Goal: Task Accomplishment & Management: Manage account settings

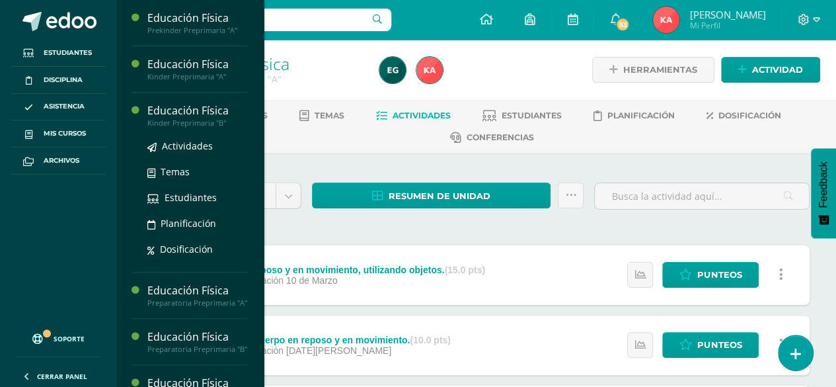
click at [206, 119] on div "Kinder Preprimaria "B"" at bounding box center [197, 122] width 100 height 9
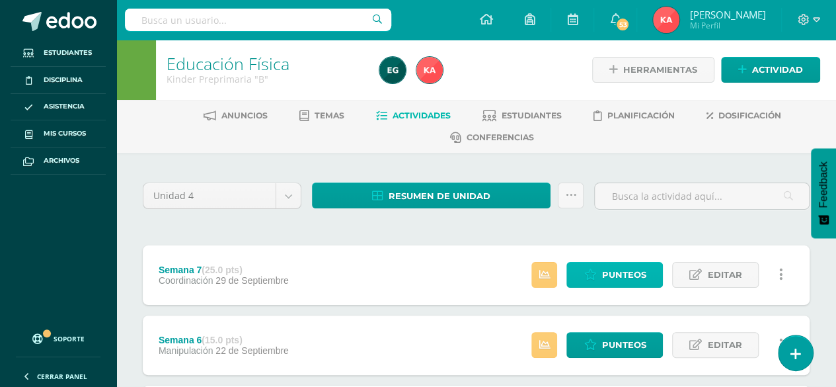
click at [608, 275] on span "Punteos" at bounding box center [623, 274] width 44 height 24
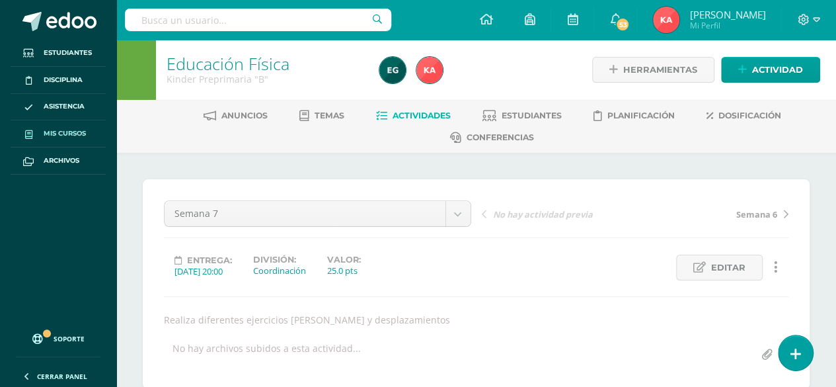
click at [83, 128] on span "Mis cursos" at bounding box center [65, 133] width 42 height 11
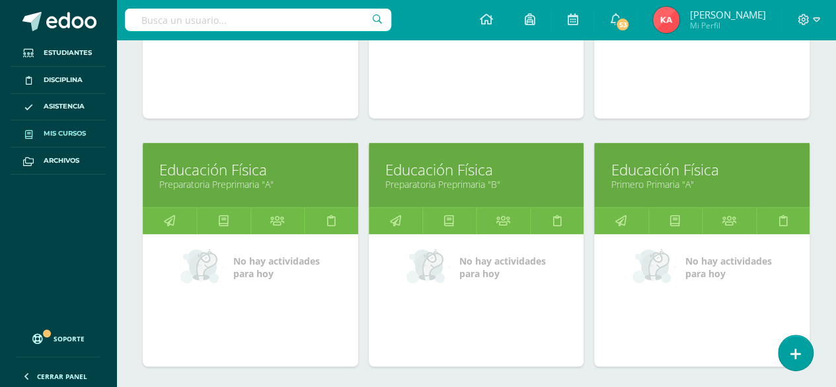
scroll to position [360, 0]
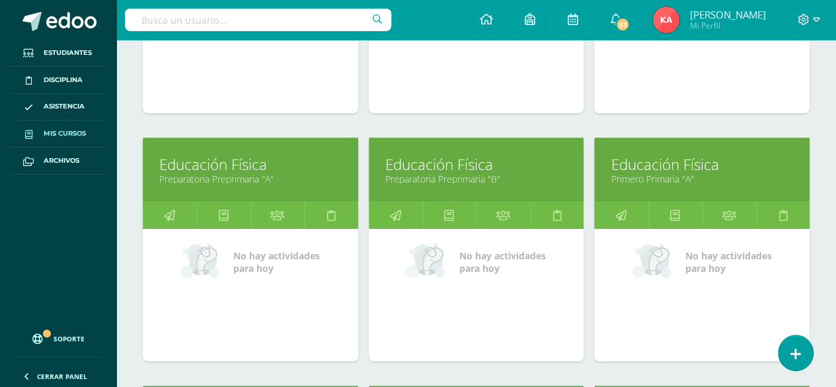
click at [252, 164] on link "Educación Física" at bounding box center [250, 164] width 182 height 20
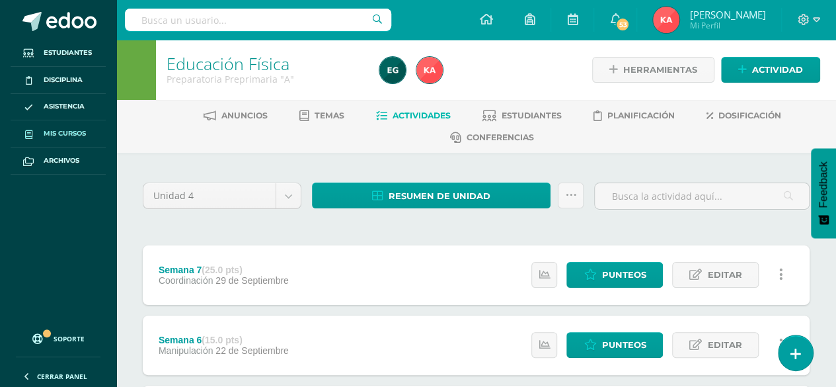
click at [85, 124] on link "Mis cursos" at bounding box center [58, 133] width 95 height 27
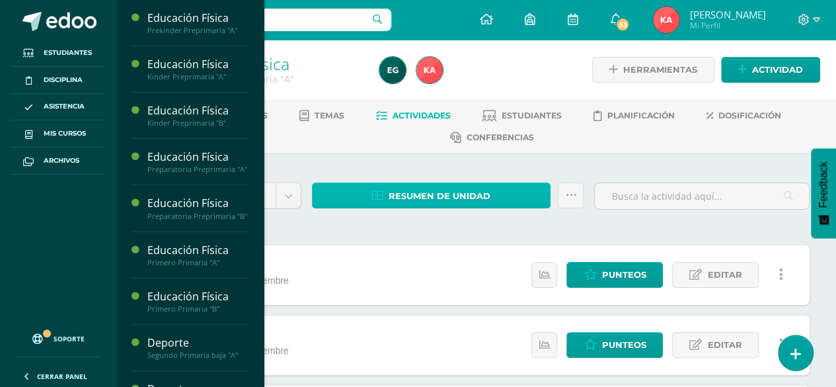
click at [456, 196] on span "Resumen de unidad" at bounding box center [440, 196] width 102 height 24
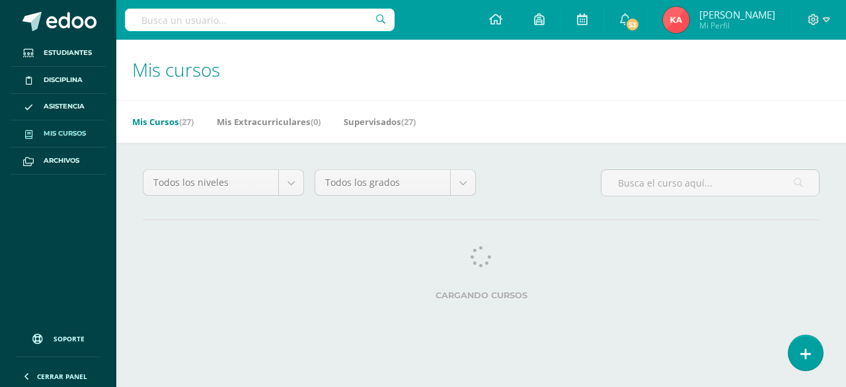
click at [77, 133] on span "Mis cursos" at bounding box center [65, 133] width 42 height 11
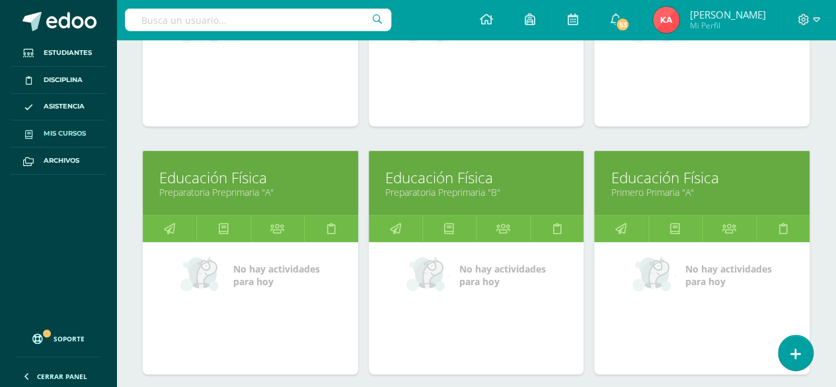
scroll to position [349, 0]
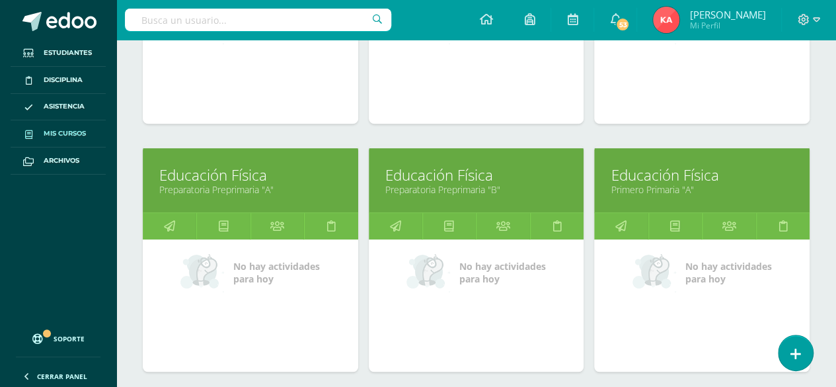
click at [289, 169] on link "Educación Física" at bounding box center [250, 175] width 182 height 20
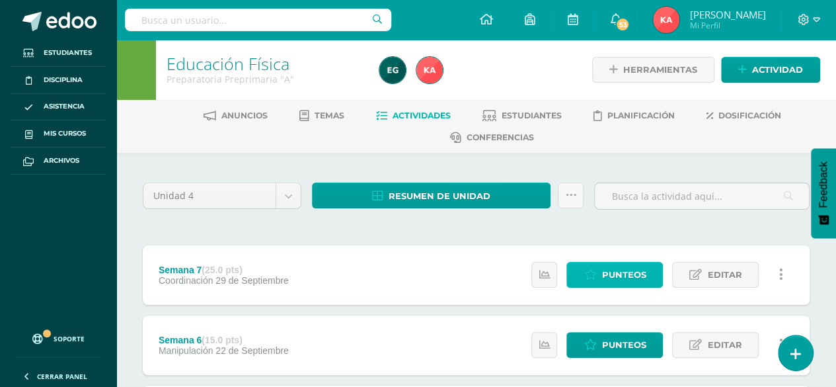
click at [633, 277] on span "Punteos" at bounding box center [623, 274] width 44 height 24
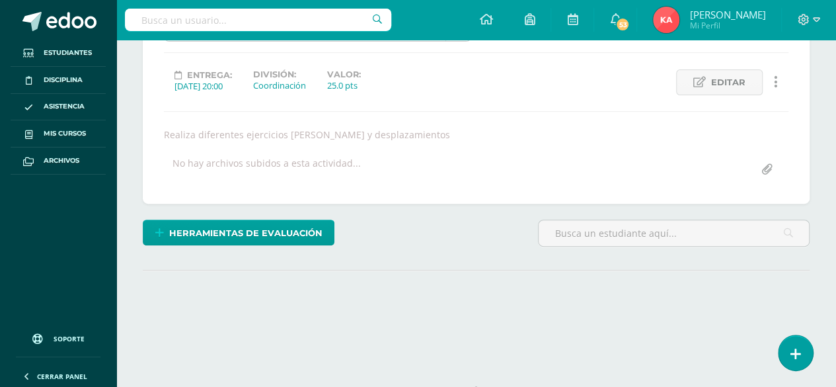
click at [835, 2] on html "Estudiantes Disciplina Asistencia Mis cursos Archivos Soporte Ayuda Reportar un…" at bounding box center [418, 94] width 836 height 558
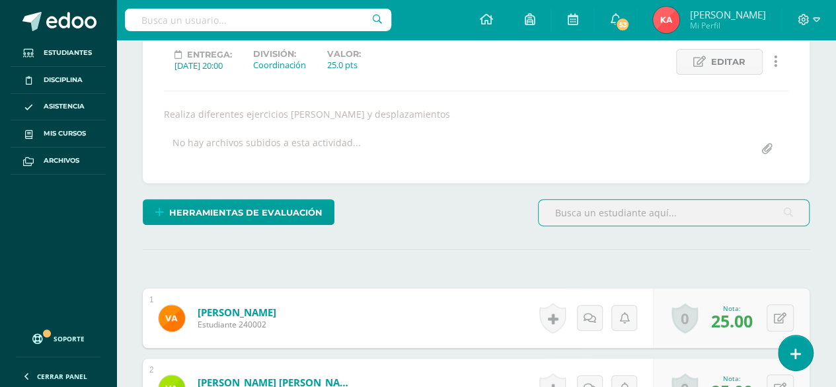
scroll to position [207, 0]
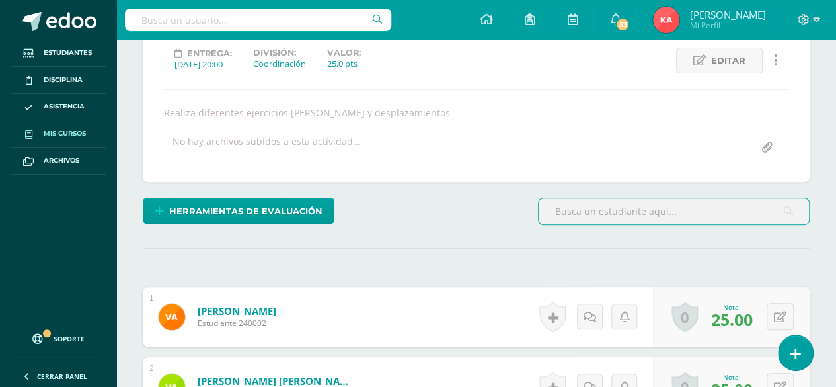
click at [75, 132] on span "Mis cursos" at bounding box center [65, 133] width 42 height 11
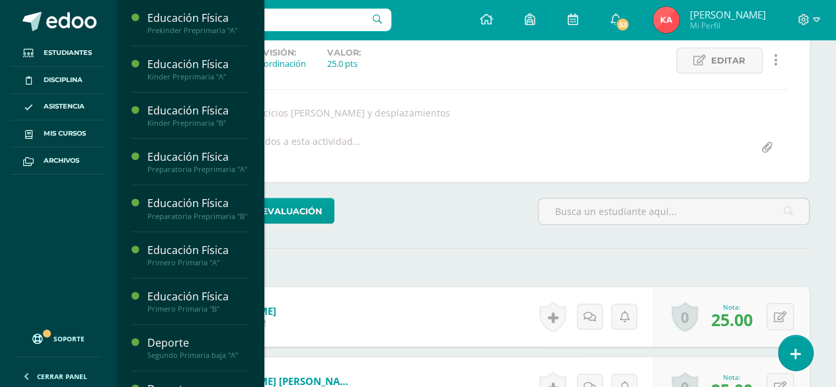
click at [446, 139] on div "No hay archivos subidos a esta actividad..." at bounding box center [476, 148] width 635 height 26
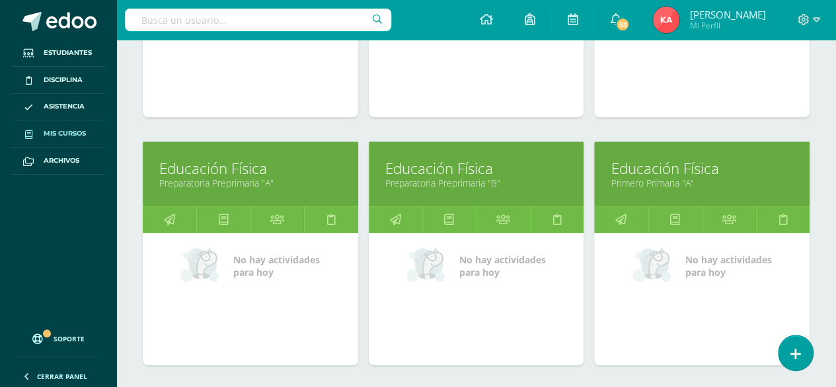
scroll to position [352, 0]
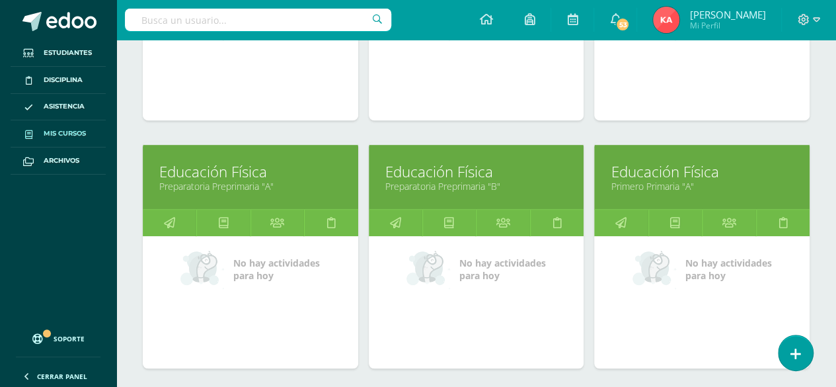
click at [531, 168] on link "Educación Física" at bounding box center [476, 171] width 182 height 20
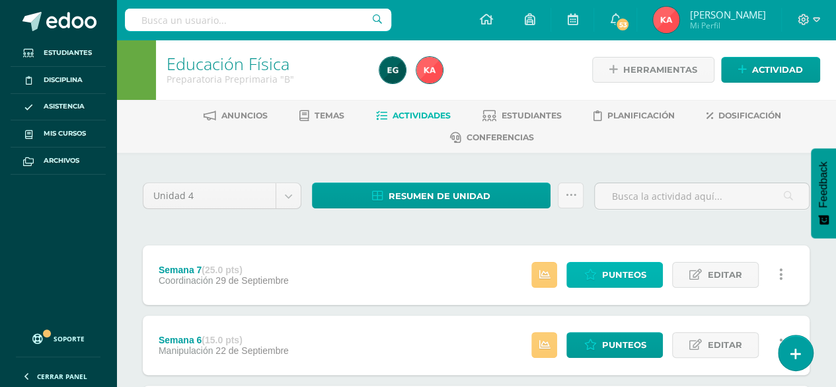
click at [609, 268] on span "Punteos" at bounding box center [623, 274] width 44 height 24
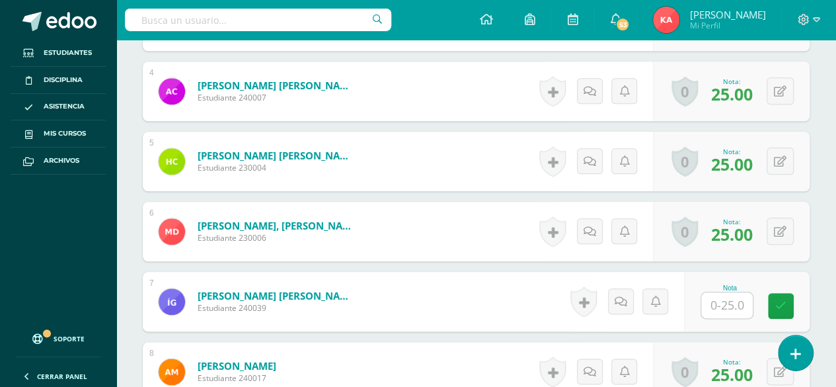
scroll to position [662, 0]
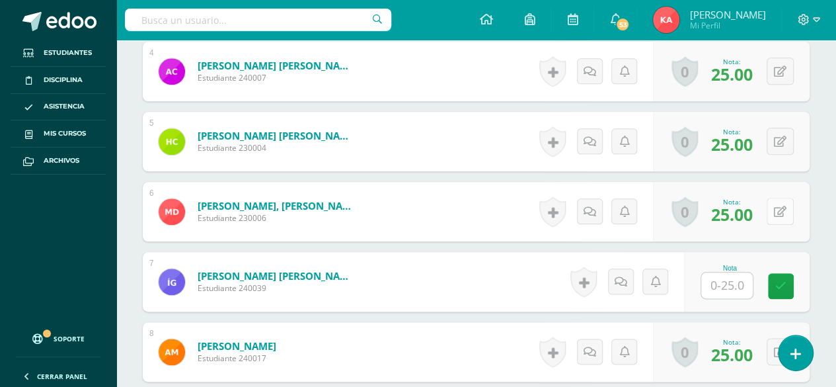
click at [777, 206] on icon at bounding box center [780, 211] width 13 height 11
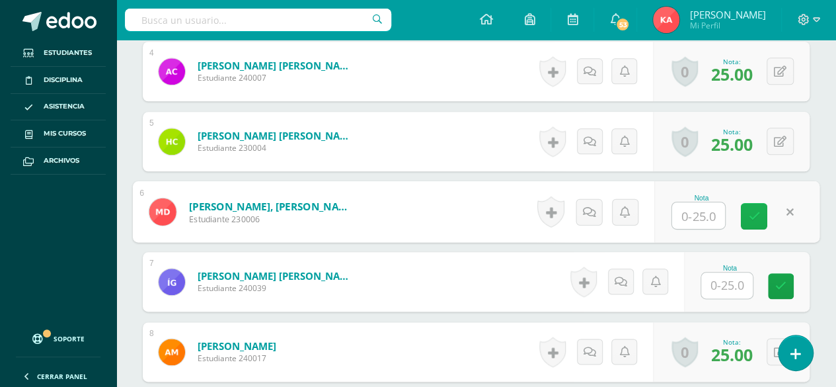
click at [748, 203] on link at bounding box center [754, 216] width 26 height 26
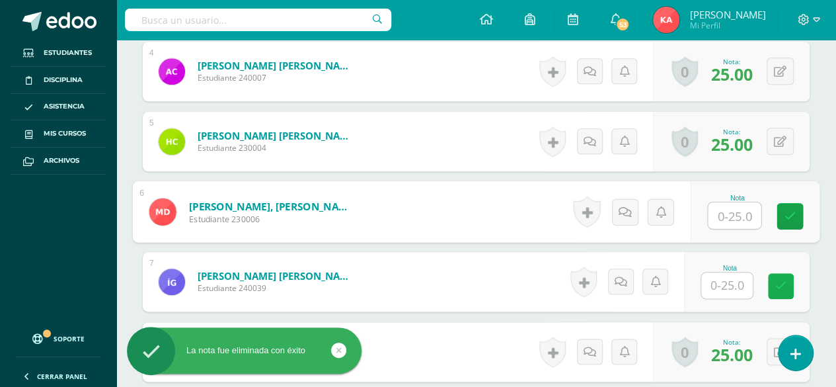
click at [784, 282] on icon at bounding box center [780, 285] width 11 height 11
click at [792, 213] on icon at bounding box center [790, 215] width 12 height 11
click at [784, 280] on icon at bounding box center [780, 285] width 11 height 11
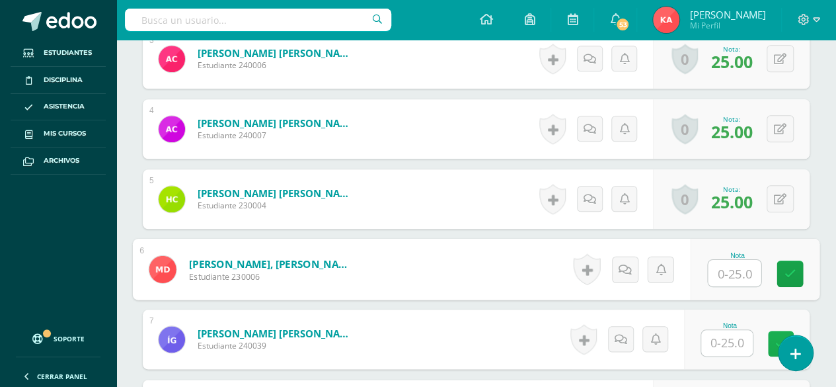
scroll to position [605, 0]
click at [794, 267] on icon at bounding box center [790, 272] width 12 height 11
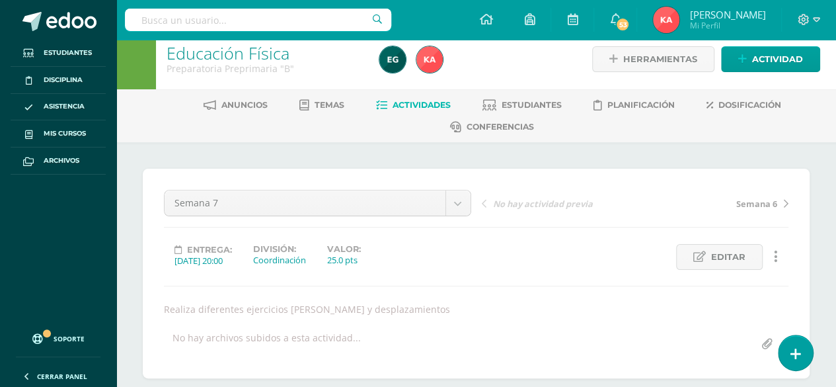
scroll to position [0, 0]
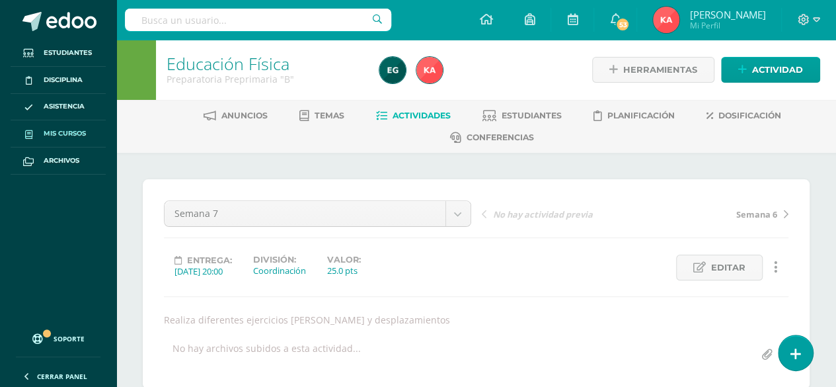
click at [75, 131] on span "Mis cursos" at bounding box center [65, 133] width 42 height 11
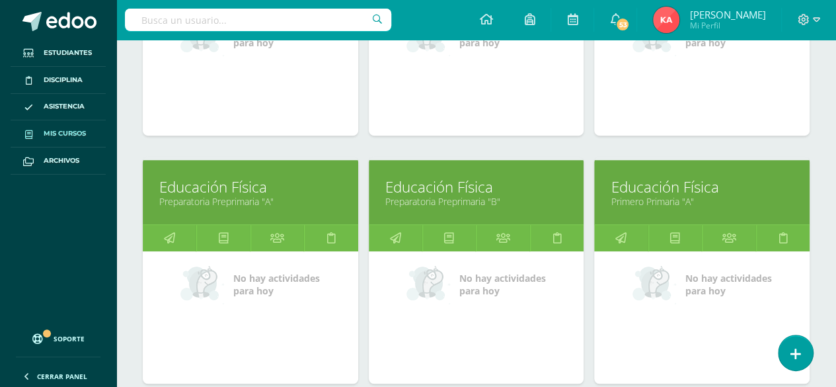
scroll to position [341, 0]
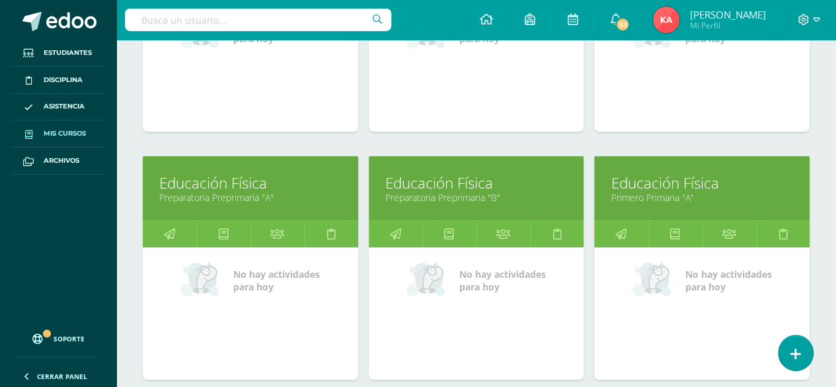
click at [749, 186] on link "Educación Física" at bounding box center [702, 182] width 182 height 20
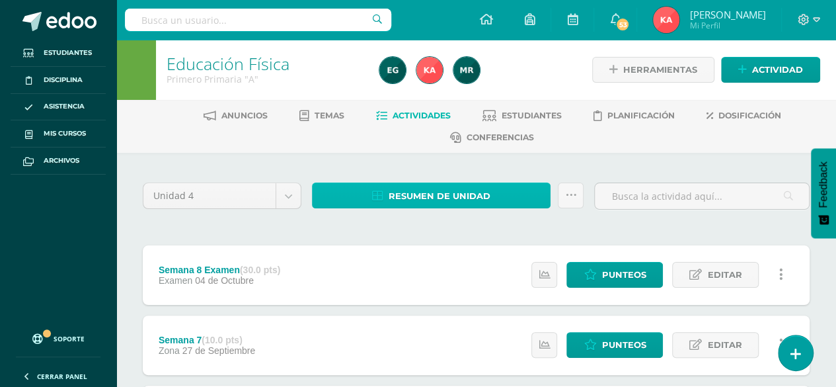
click at [408, 194] on span "Resumen de unidad" at bounding box center [440, 196] width 102 height 24
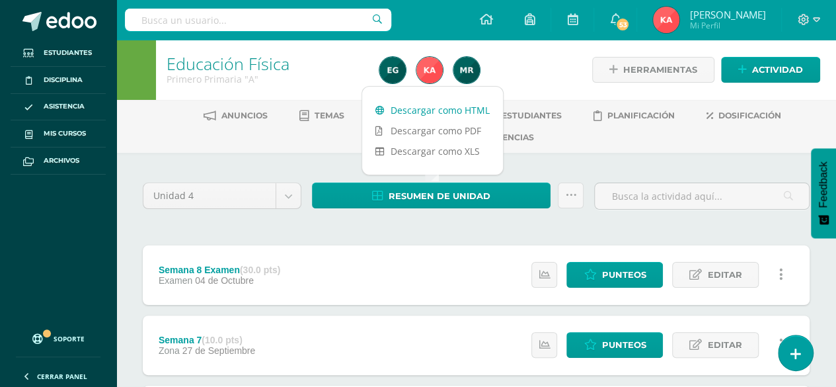
click at [439, 106] on link "Descargar como HTML" at bounding box center [432, 110] width 141 height 20
click at [83, 135] on span "Mis cursos" at bounding box center [65, 133] width 42 height 11
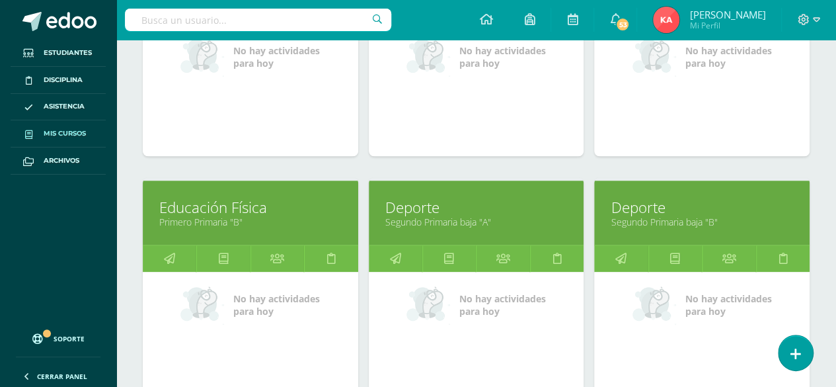
scroll to position [566, 0]
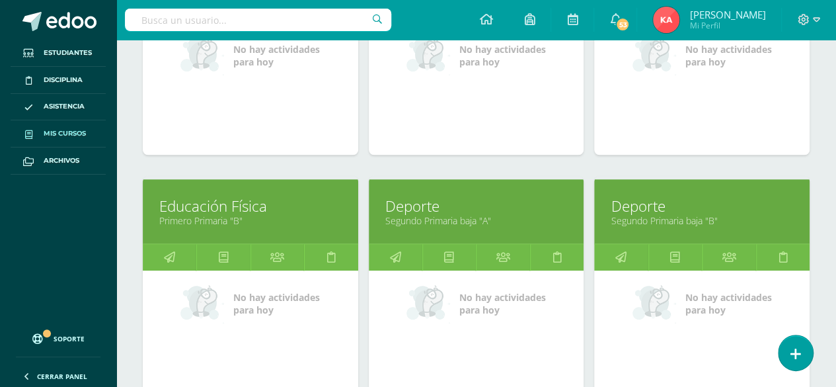
click at [284, 210] on link "Educación Física" at bounding box center [250, 206] width 182 height 20
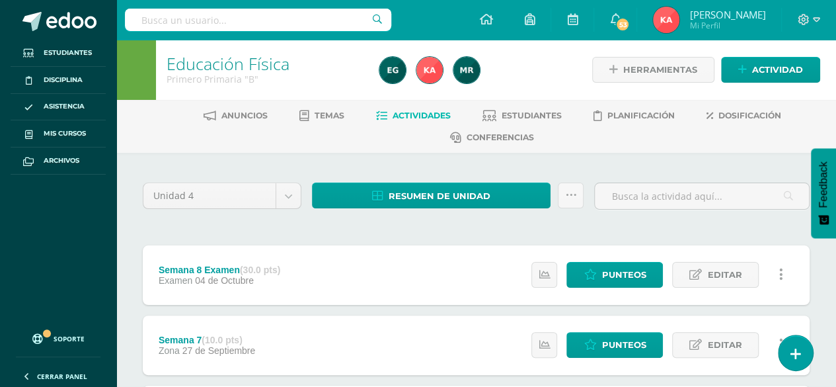
click at [621, 282] on span "Punteos" at bounding box center [623, 274] width 44 height 24
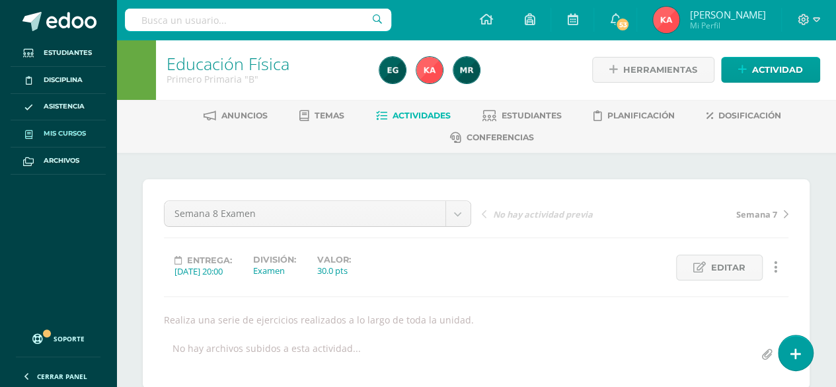
click at [73, 134] on span "Mis cursos" at bounding box center [65, 133] width 42 height 11
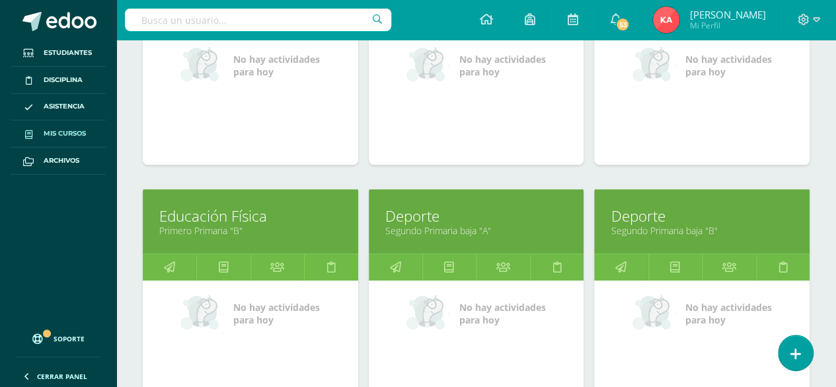
scroll to position [556, 0]
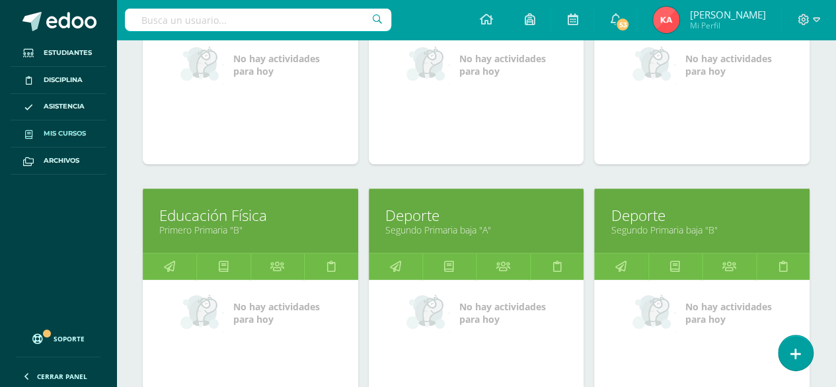
click at [504, 205] on link "Deporte" at bounding box center [476, 215] width 182 height 20
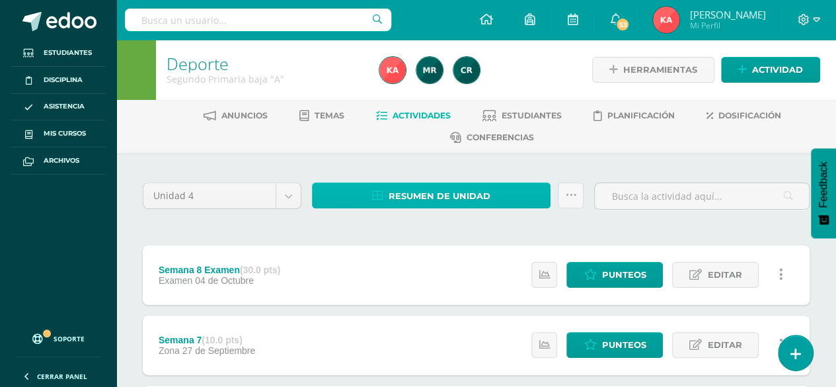
click at [447, 192] on span "Resumen de unidad" at bounding box center [440, 196] width 102 height 24
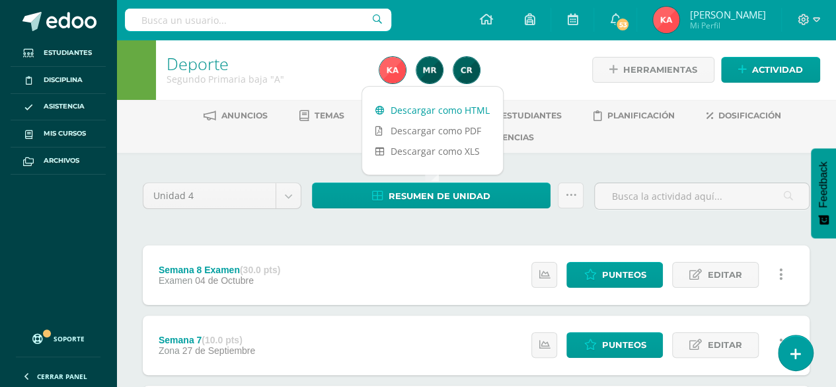
click at [445, 109] on link "Descargar como HTML" at bounding box center [432, 110] width 141 height 20
click at [625, 274] on span "Punteos" at bounding box center [623, 274] width 44 height 24
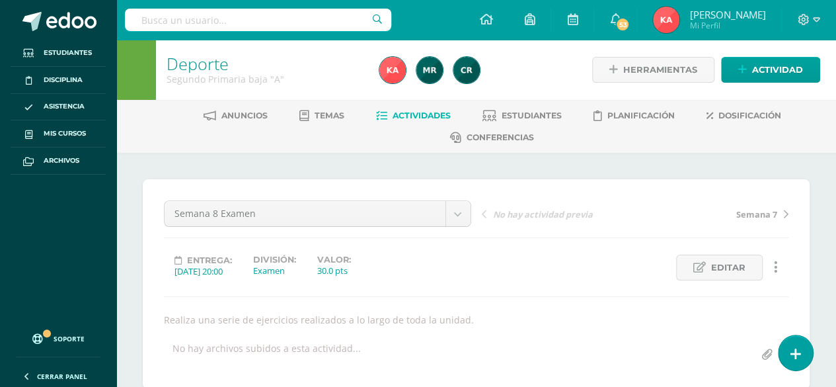
click at [422, 108] on link "Actividades" at bounding box center [413, 115] width 75 height 21
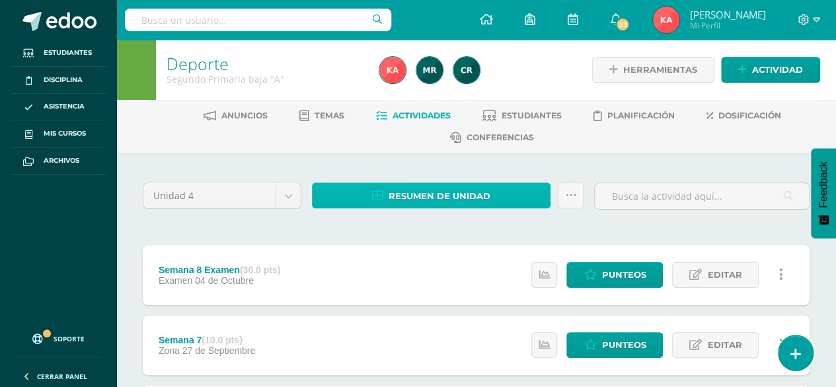
click at [444, 206] on span "Resumen de unidad" at bounding box center [440, 196] width 102 height 24
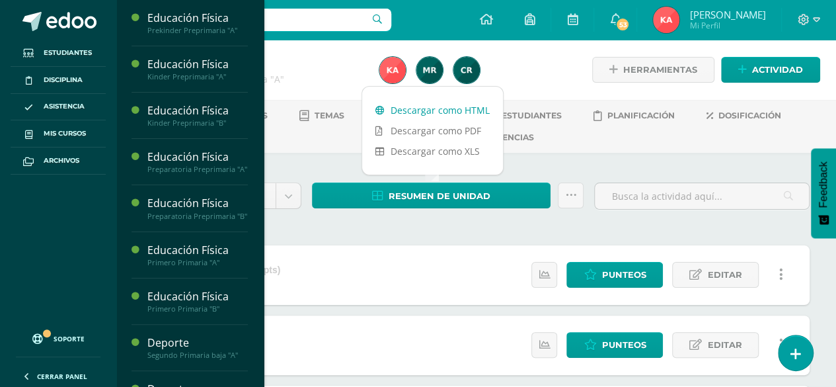
click at [437, 110] on link "Descargar como HTML" at bounding box center [432, 110] width 141 height 20
click at [620, 272] on span "Punteos" at bounding box center [623, 274] width 44 height 24
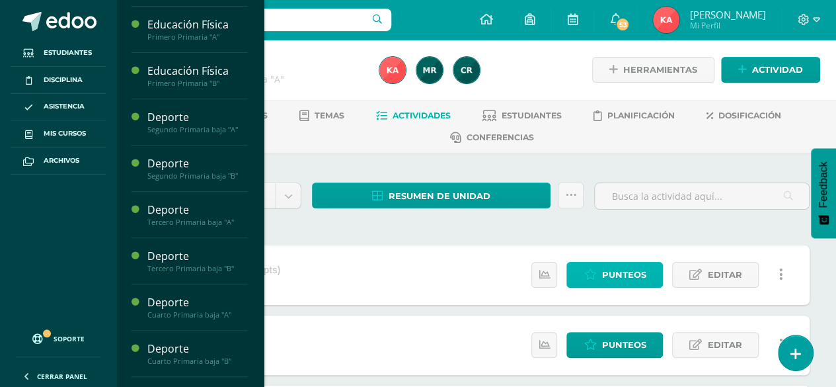
scroll to position [227, 0]
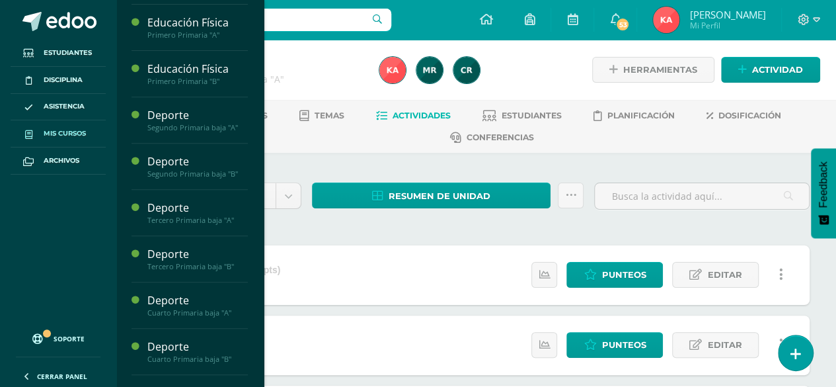
click at [65, 132] on span "Mis cursos" at bounding box center [65, 133] width 42 height 11
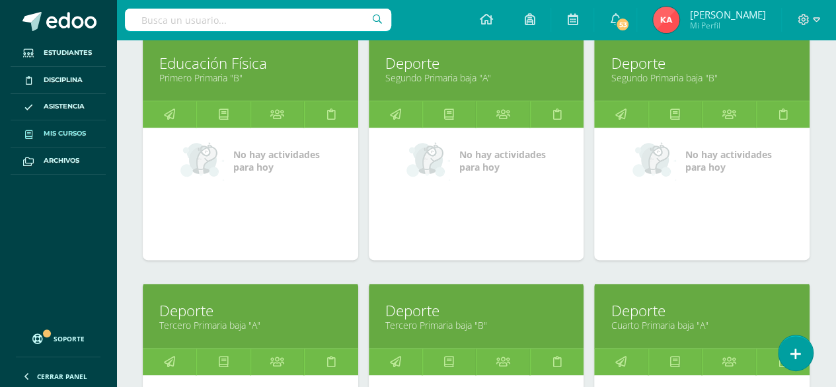
scroll to position [666, 0]
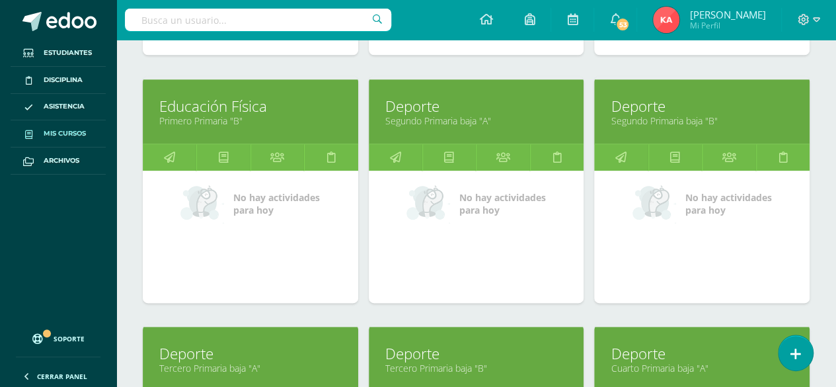
click at [742, 107] on link "Deporte" at bounding box center [702, 106] width 182 height 20
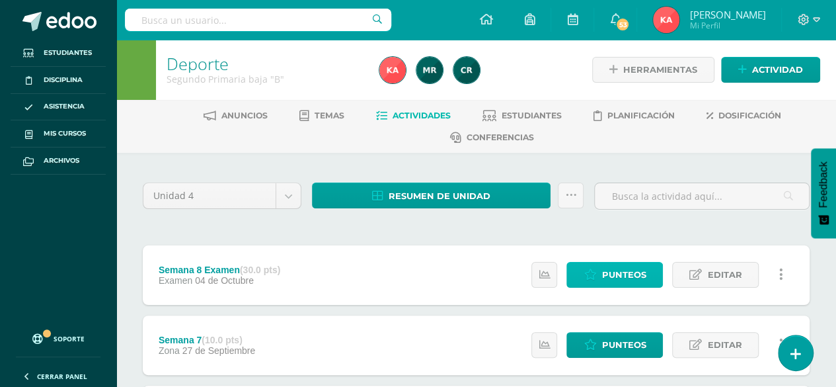
click at [627, 274] on span "Punteos" at bounding box center [623, 274] width 44 height 24
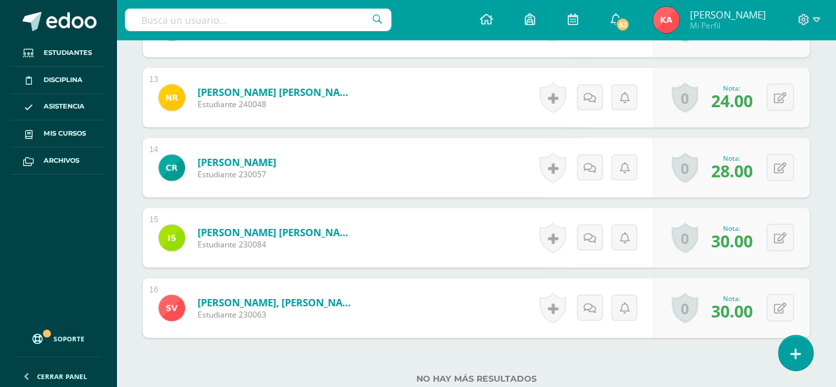
scroll to position [1268, 0]
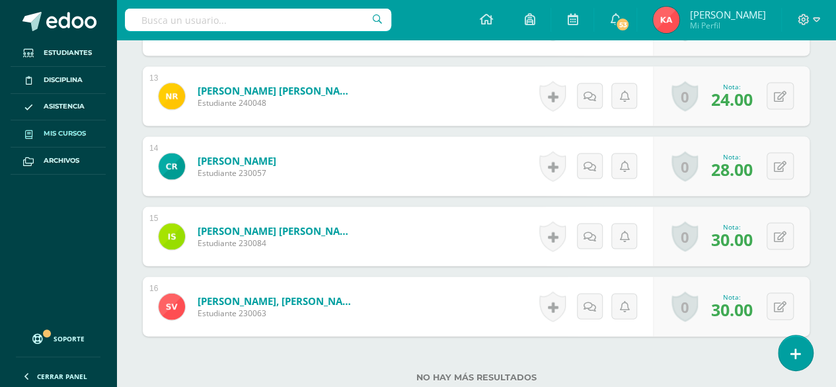
click at [55, 136] on span "Mis cursos" at bounding box center [65, 133] width 42 height 11
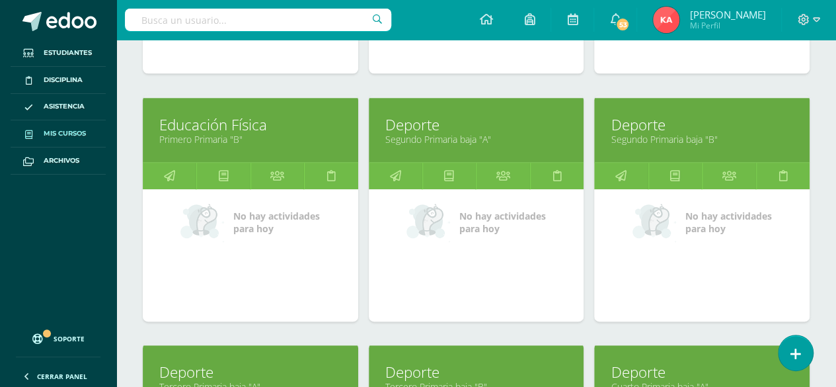
scroll to position [608, 0]
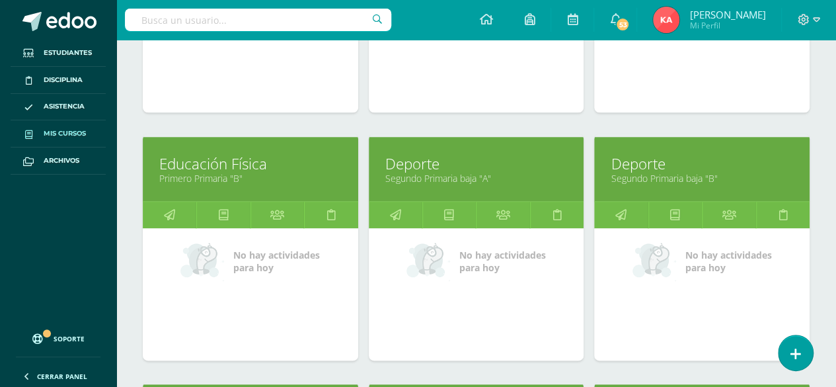
click at [523, 157] on link "Deporte" at bounding box center [476, 163] width 182 height 20
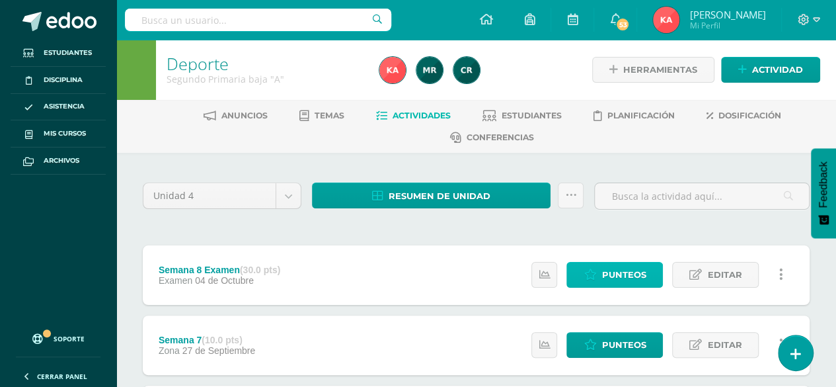
click at [612, 266] on span "Punteos" at bounding box center [623, 274] width 44 height 24
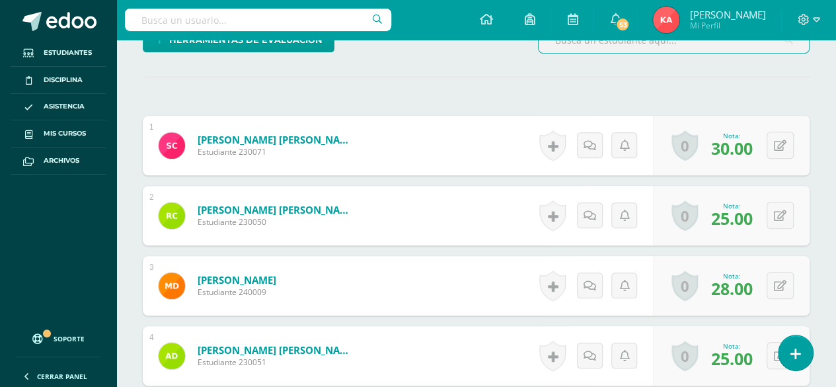
scroll to position [383, 0]
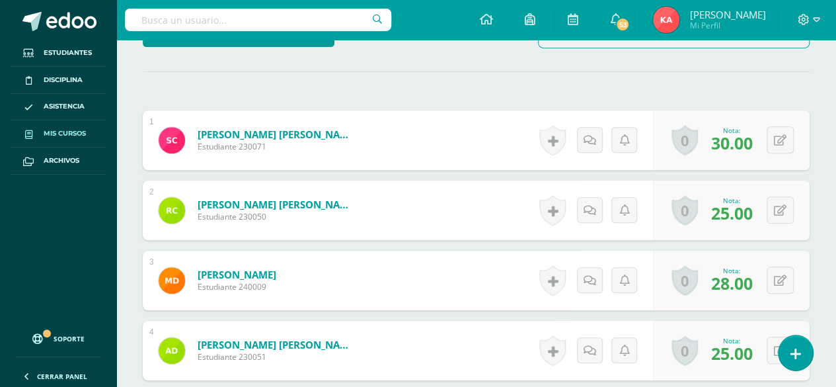
click at [61, 137] on span "Mis cursos" at bounding box center [65, 133] width 42 height 11
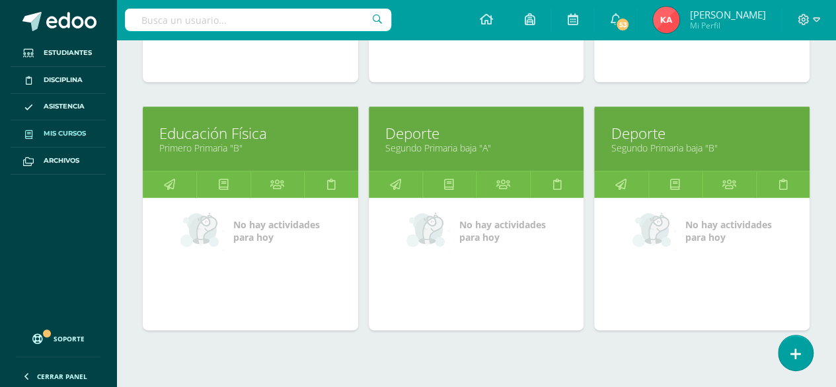
scroll to position [640, 0]
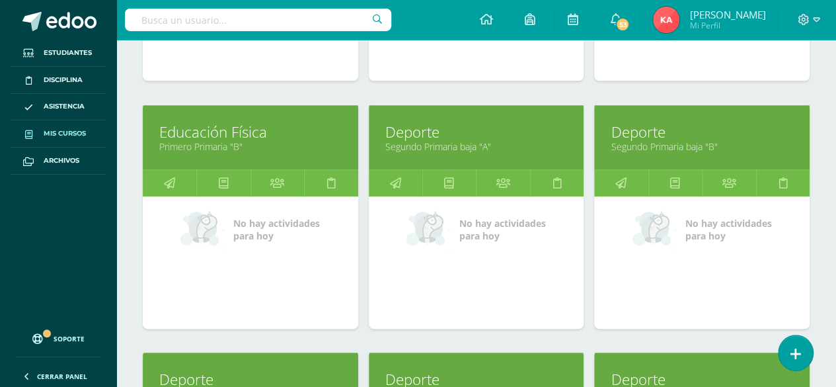
click at [712, 132] on link "Deporte" at bounding box center [702, 132] width 182 height 20
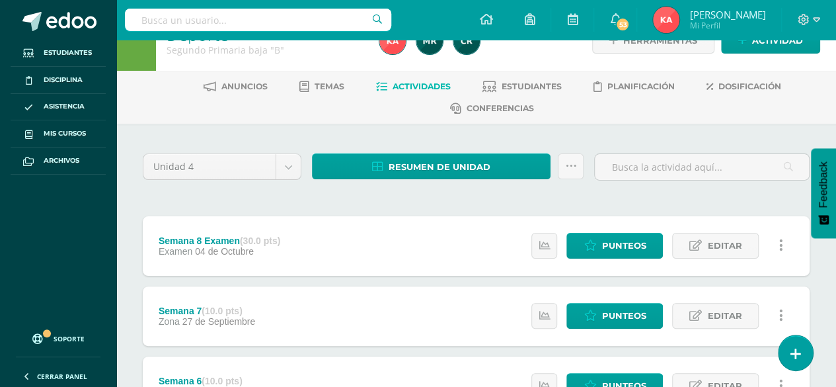
scroll to position [44, 0]
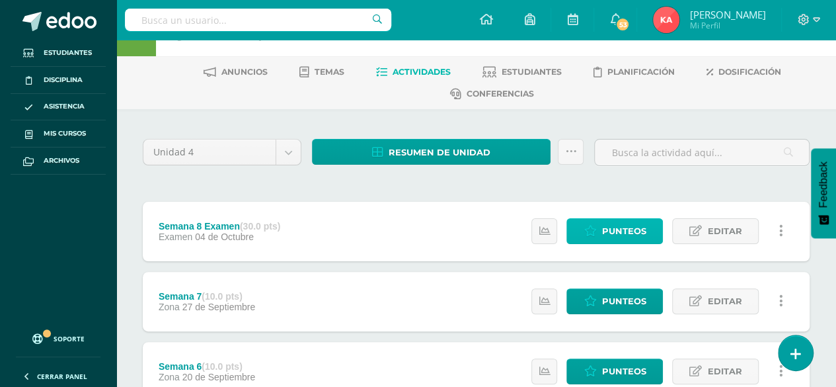
click at [622, 225] on span "Punteos" at bounding box center [623, 231] width 44 height 24
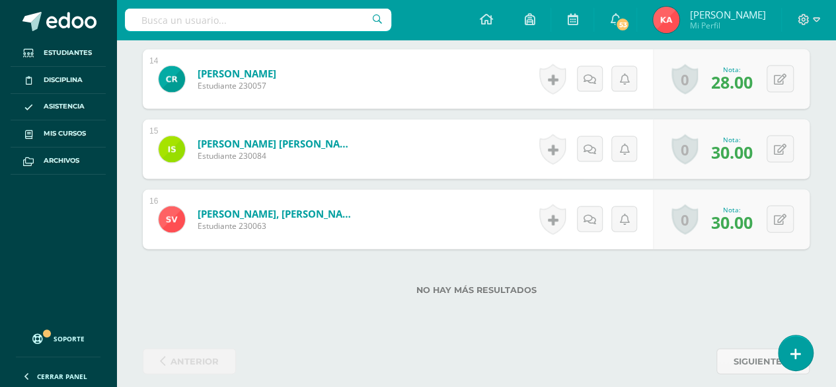
scroll to position [1364, 0]
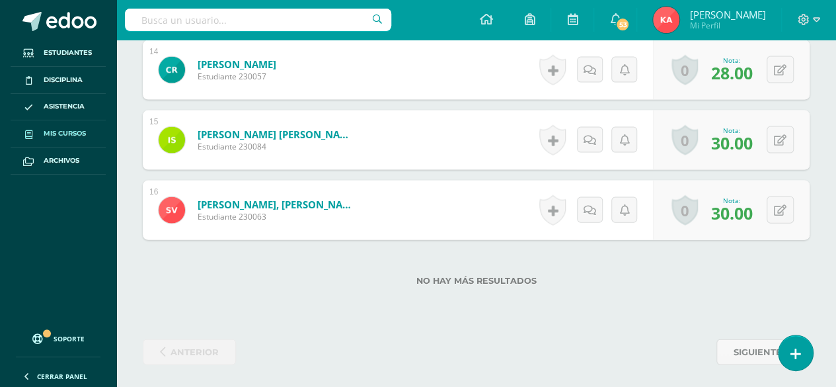
click at [76, 135] on span "Mis cursos" at bounding box center [65, 133] width 42 height 11
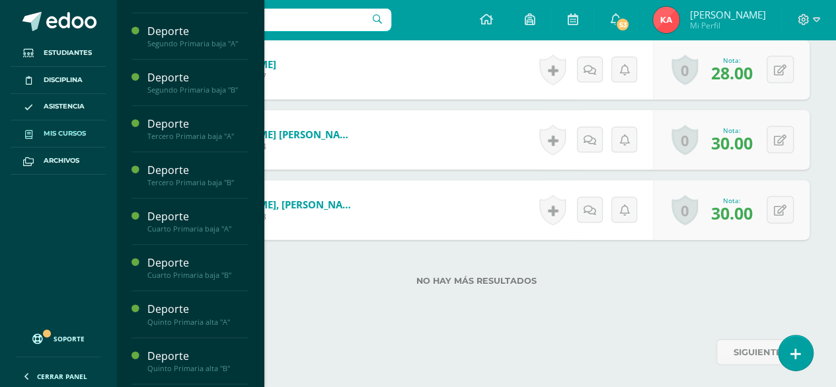
scroll to position [412, 0]
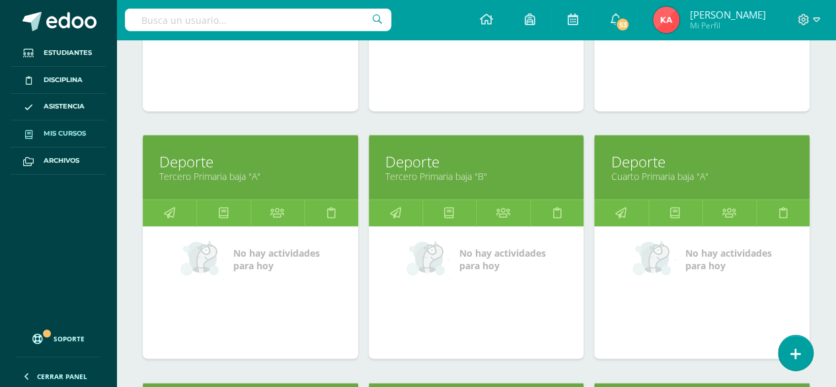
scroll to position [862, 0]
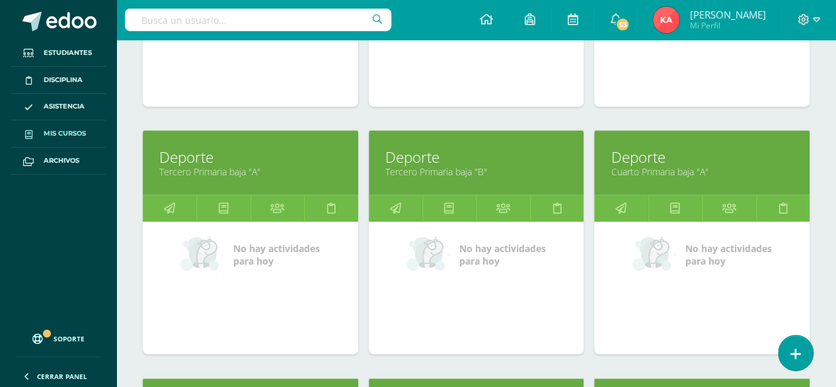
click at [291, 153] on link "Deporte" at bounding box center [250, 157] width 182 height 20
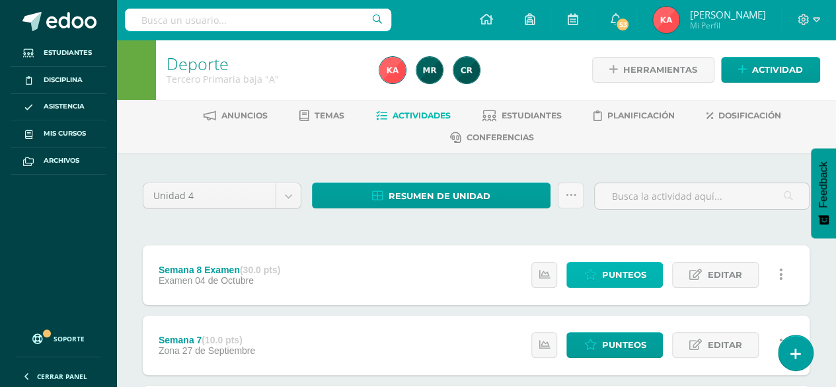
click at [617, 282] on span "Punteos" at bounding box center [623, 274] width 44 height 24
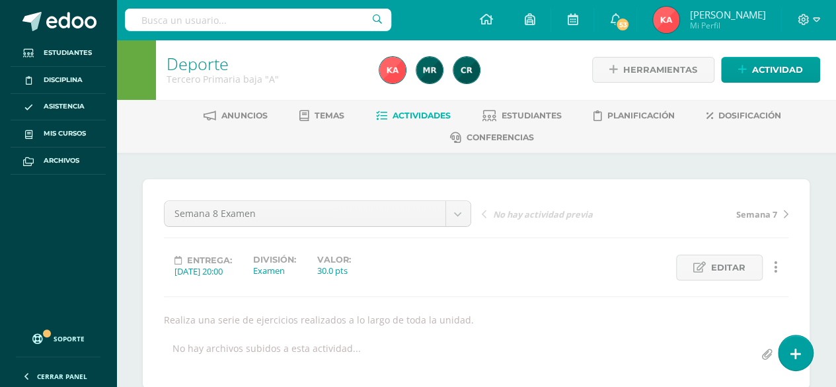
click at [404, 118] on span "Actividades" at bounding box center [422, 115] width 58 height 10
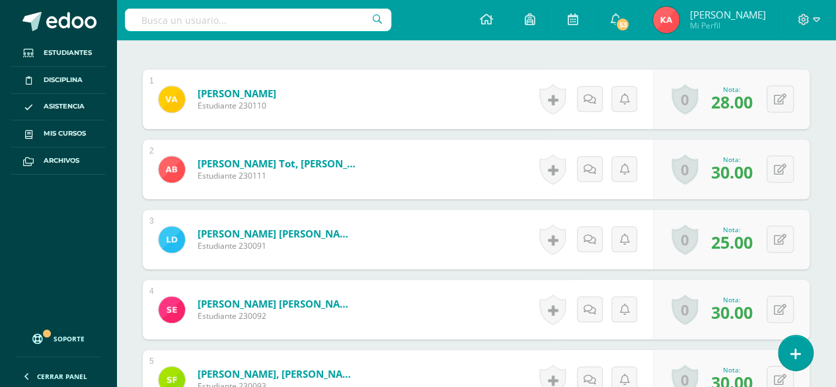
scroll to position [461, 0]
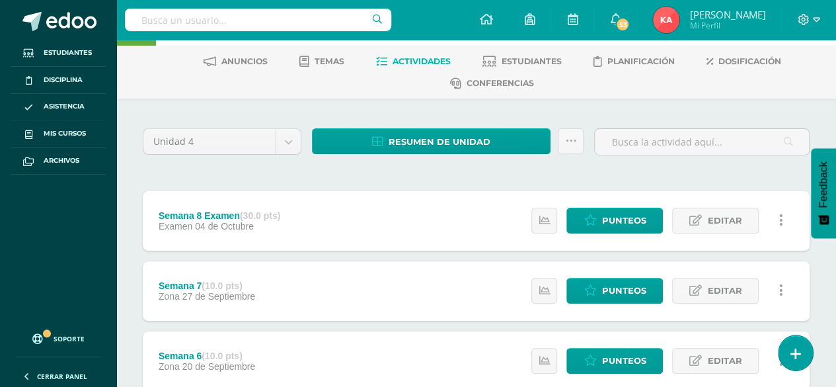
scroll to position [40, 0]
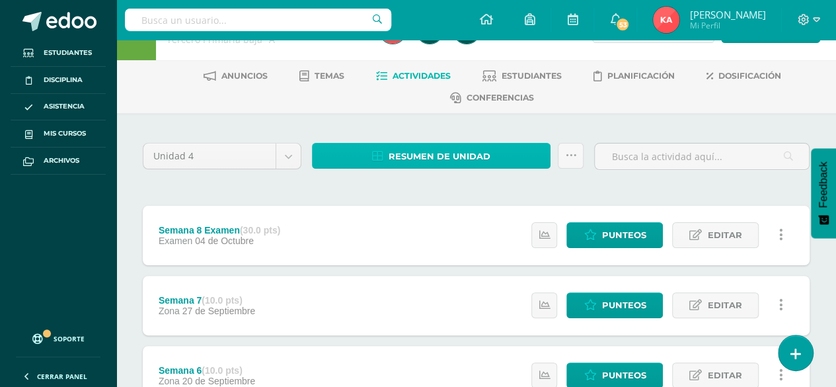
click at [391, 152] on span "Resumen de unidad" at bounding box center [440, 156] width 102 height 24
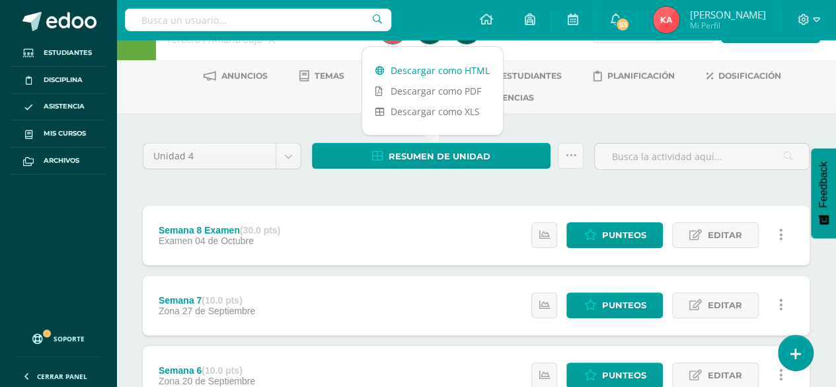
click at [414, 74] on link "Descargar como HTML" at bounding box center [432, 70] width 141 height 20
click at [83, 132] on span "Mis cursos" at bounding box center [65, 133] width 42 height 11
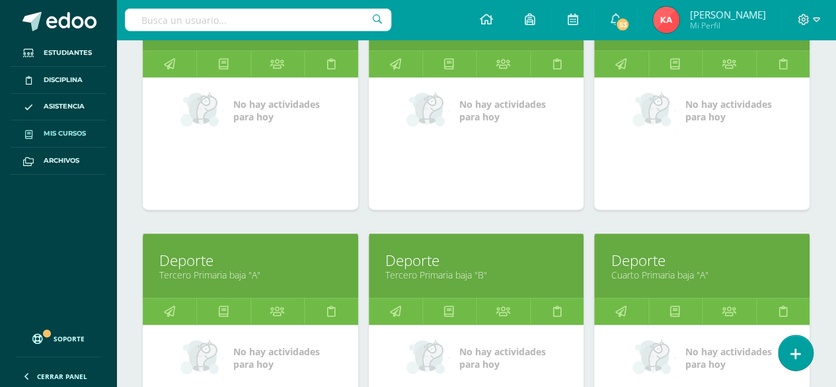
scroll to position [791, 0]
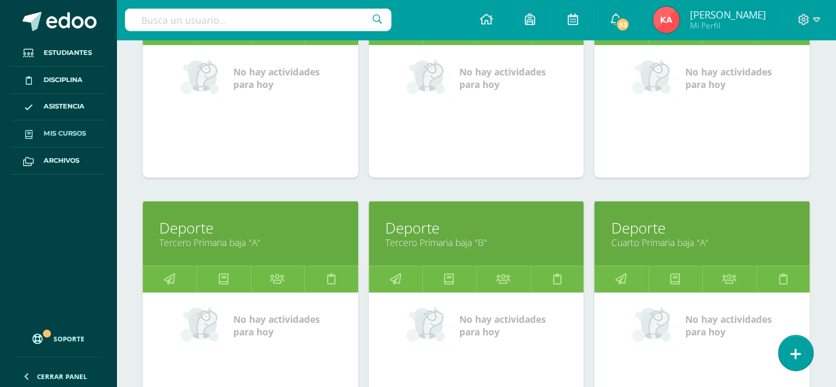
click at [441, 230] on link "Deporte" at bounding box center [476, 227] width 182 height 20
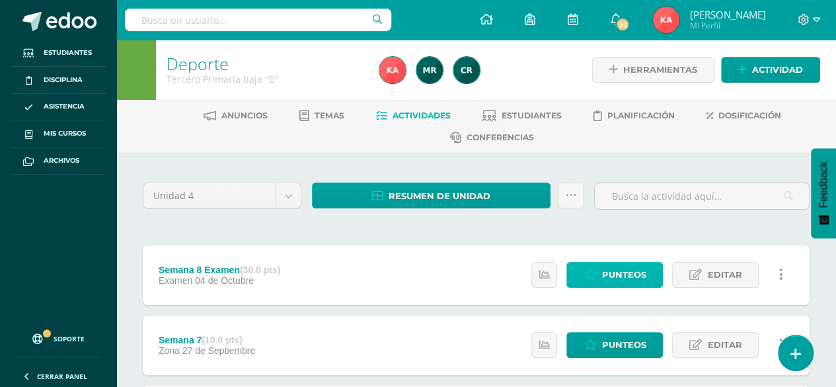
click at [621, 283] on span "Punteos" at bounding box center [623, 274] width 44 height 24
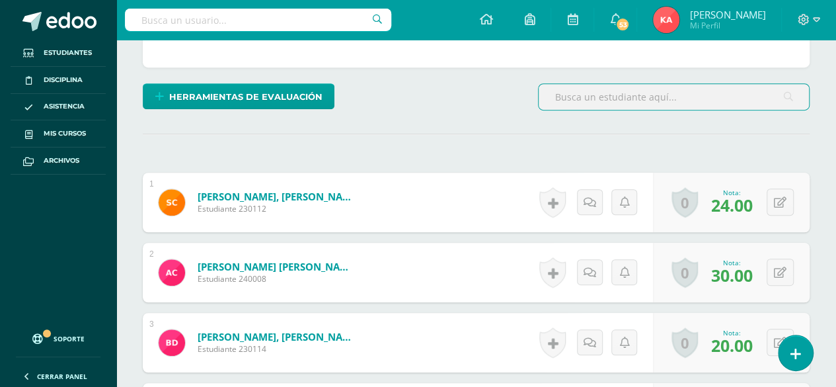
scroll to position [318, 0]
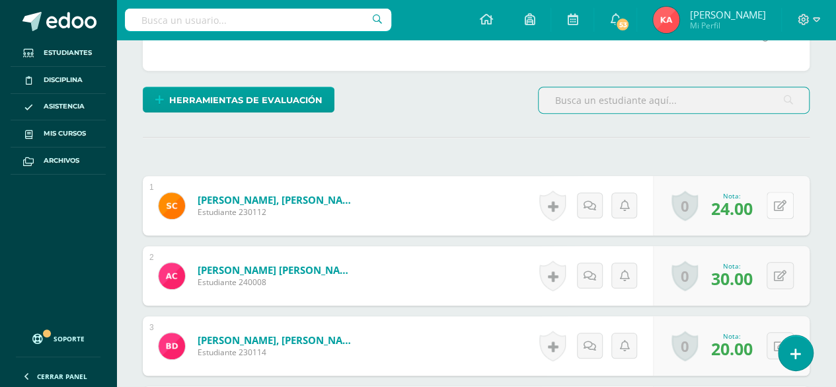
click at [773, 196] on button at bounding box center [780, 205] width 27 height 27
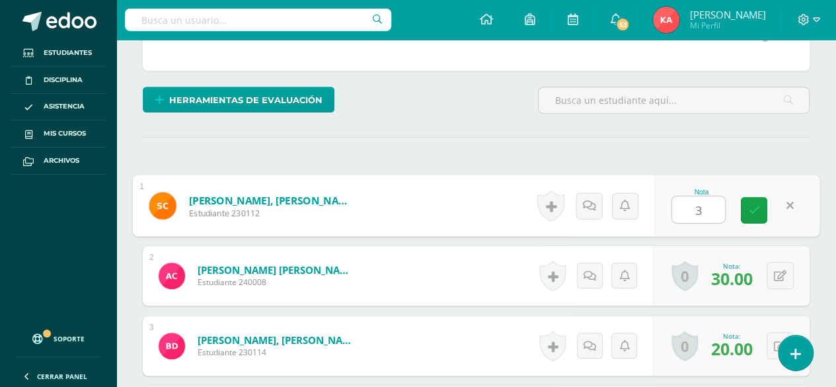
type input "30"
click at [753, 209] on icon at bounding box center [754, 209] width 12 height 11
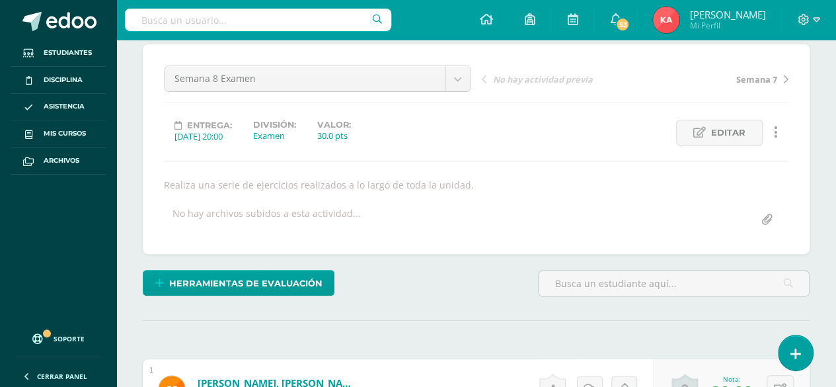
scroll to position [0, 0]
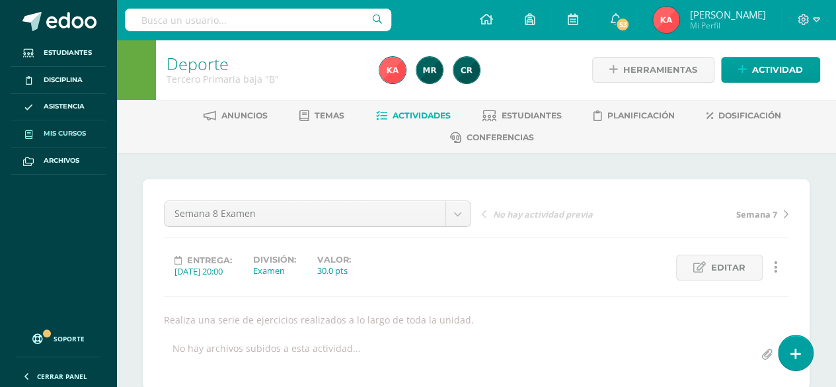
click at [95, 140] on link "Mis cursos" at bounding box center [58, 133] width 95 height 27
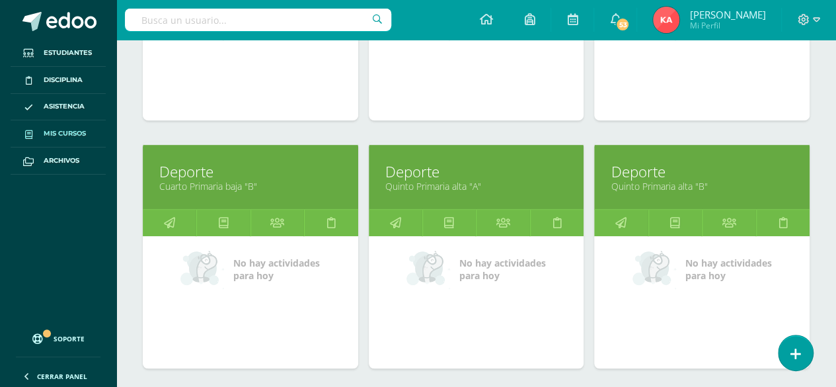
scroll to position [239, 0]
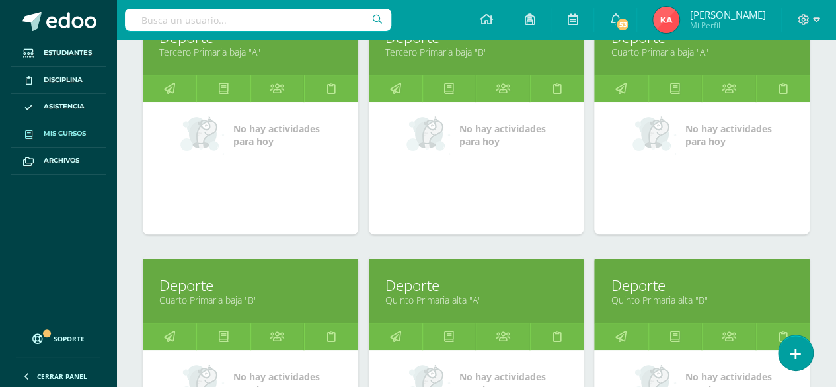
click at [755, 53] on link "Cuarto Primaria baja "A"" at bounding box center [702, 52] width 182 height 13
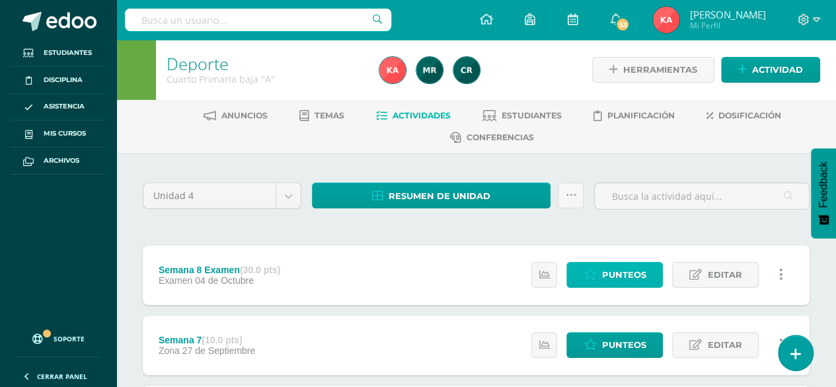
click at [634, 274] on span "Punteos" at bounding box center [623, 274] width 44 height 24
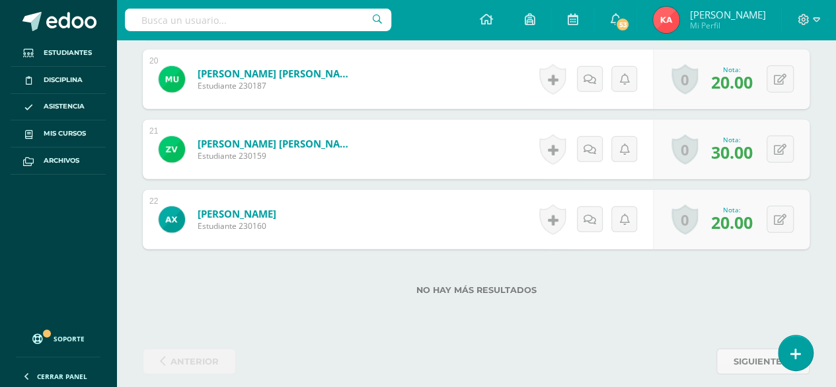
scroll to position [1784, 0]
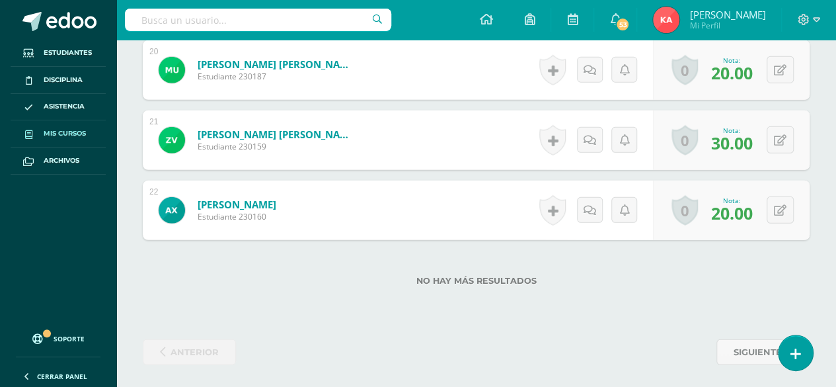
click at [75, 135] on span "Mis cursos" at bounding box center [65, 133] width 42 height 11
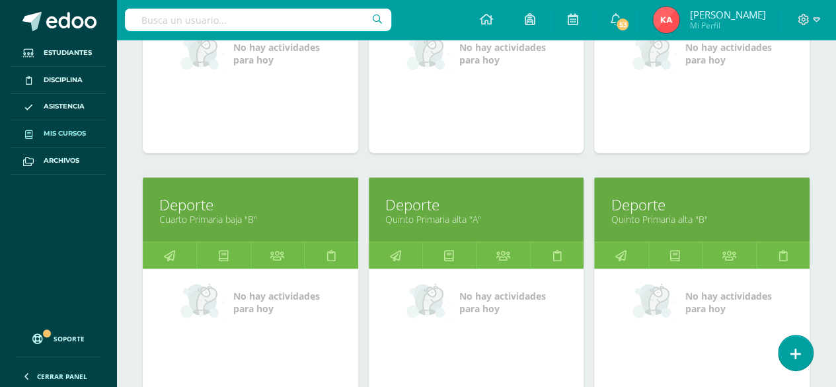
scroll to position [1065, 0]
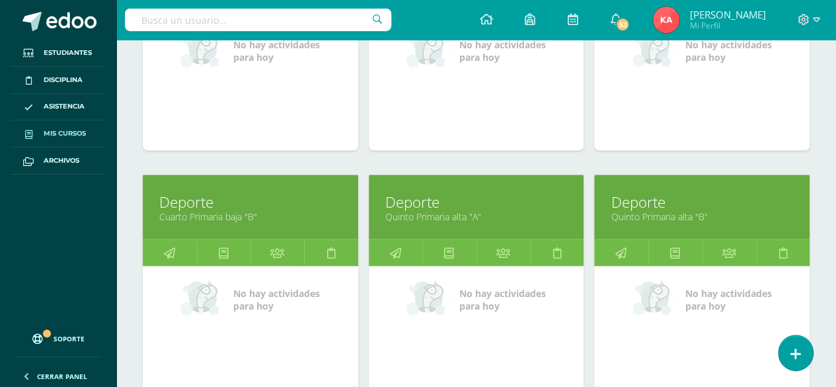
click at [280, 200] on link "Deporte" at bounding box center [250, 201] width 182 height 20
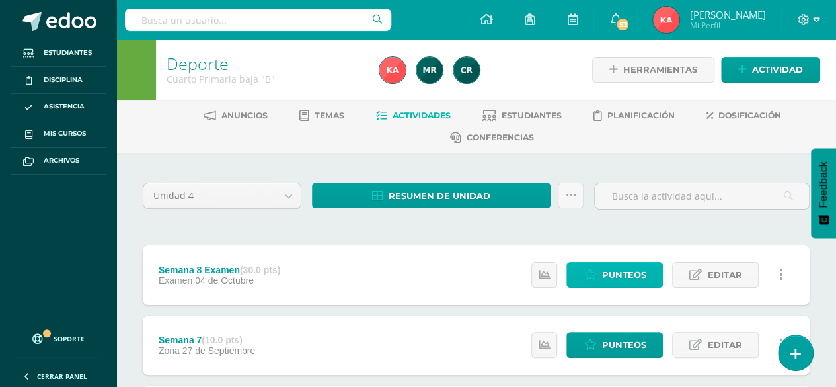
click at [617, 276] on span "Punteos" at bounding box center [623, 274] width 44 height 24
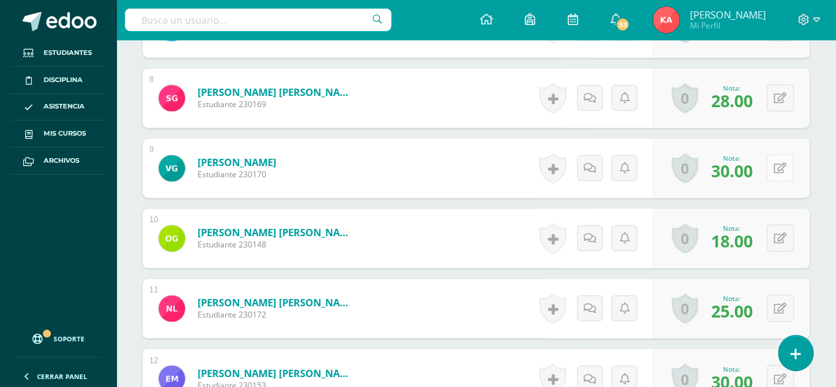
scroll to position [928, 0]
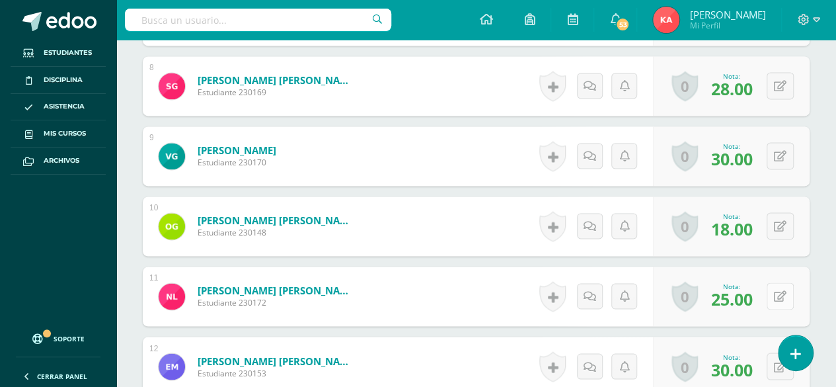
click at [781, 295] on icon at bounding box center [780, 296] width 13 height 11
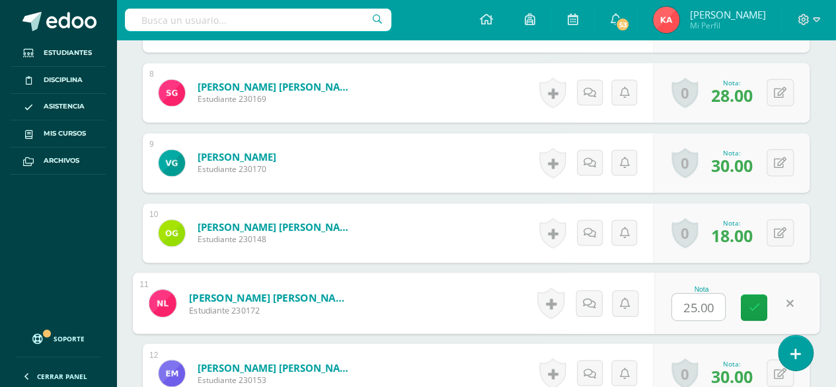
scroll to position [922, 0]
click at [753, 305] on icon at bounding box center [754, 306] width 12 height 11
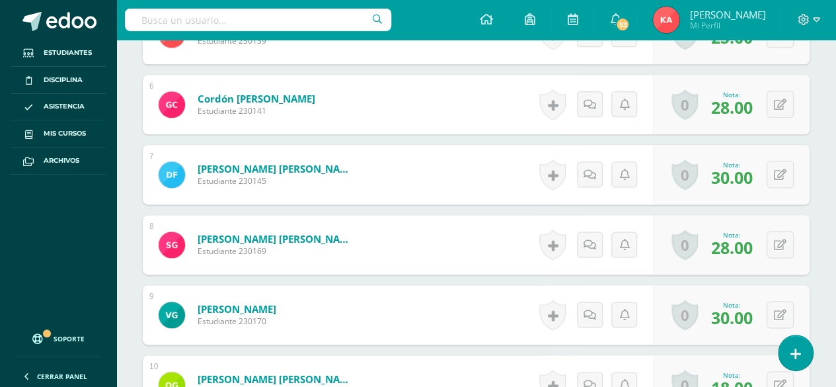
scroll to position [774, 0]
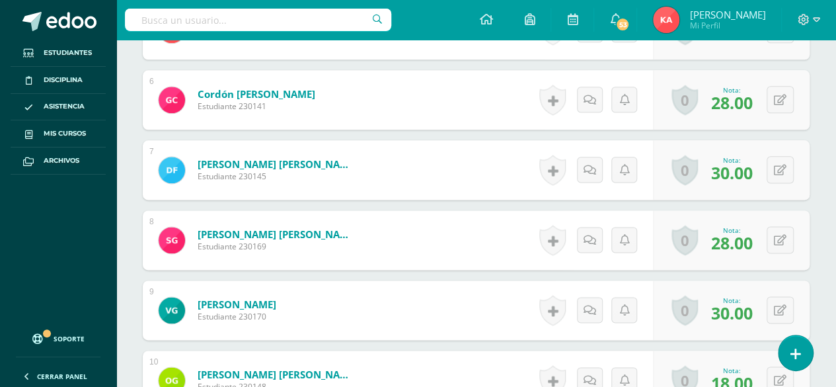
click at [769, 335] on div "0 Logros Logros obtenidos Aún no hay logros agregados Nota: 30.00" at bounding box center [731, 309] width 157 height 59
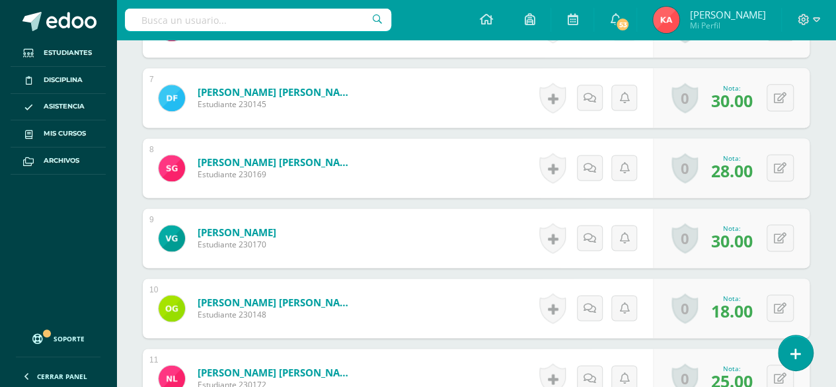
scroll to position [857, 0]
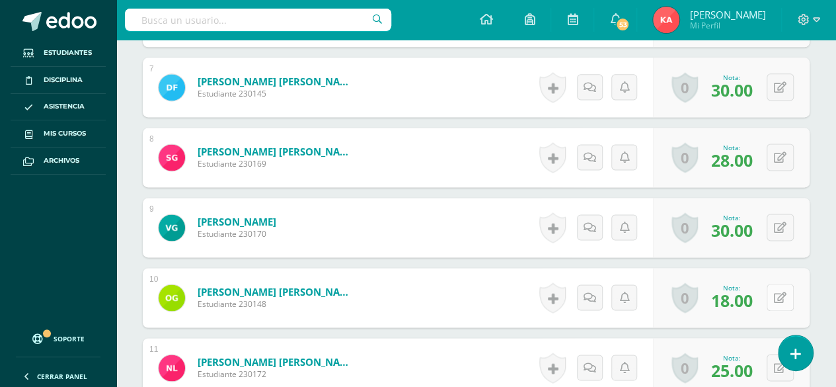
click at [775, 298] on icon at bounding box center [780, 297] width 13 height 11
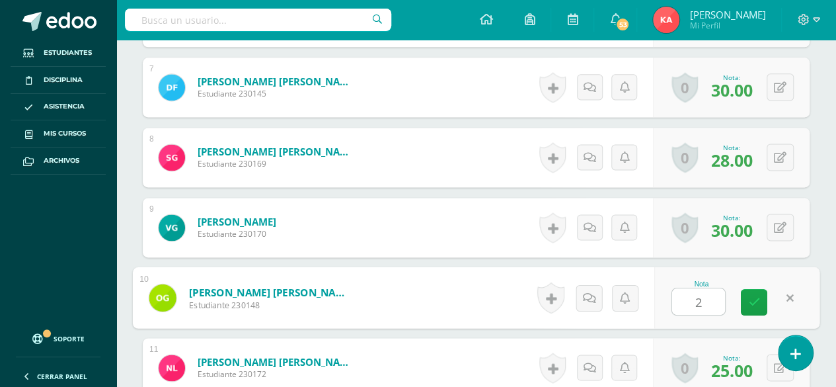
type input "20"
click at [759, 299] on icon at bounding box center [754, 301] width 12 height 11
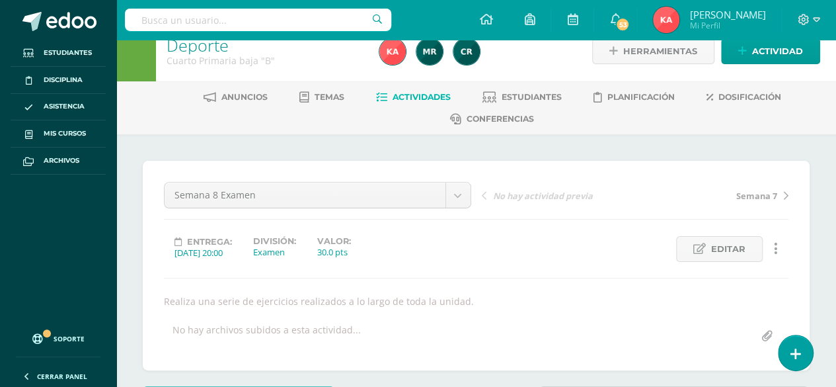
scroll to position [0, 0]
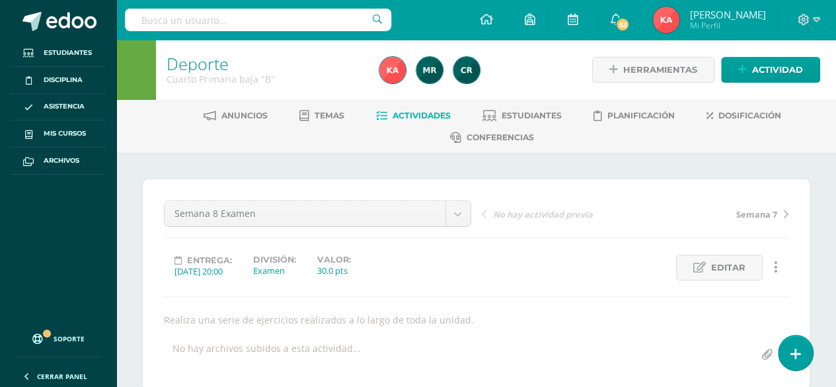
click at [404, 113] on span "Actividades" at bounding box center [422, 115] width 58 height 10
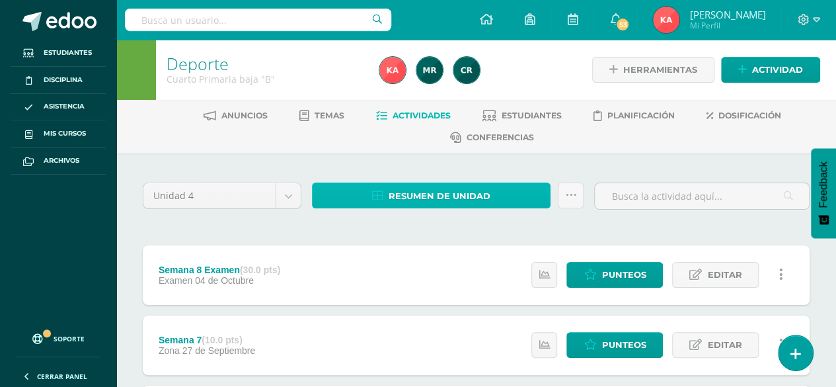
click at [463, 194] on span "Resumen de unidad" at bounding box center [440, 196] width 102 height 24
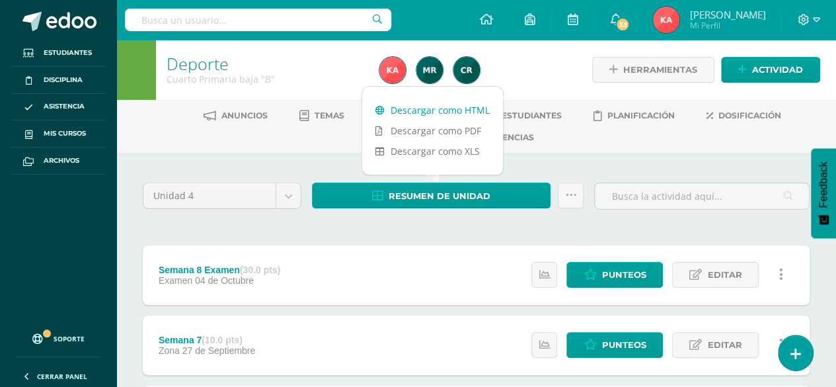
click at [469, 111] on link "Descargar como HTML" at bounding box center [432, 110] width 141 height 20
click at [67, 134] on span "Mis cursos" at bounding box center [65, 133] width 42 height 11
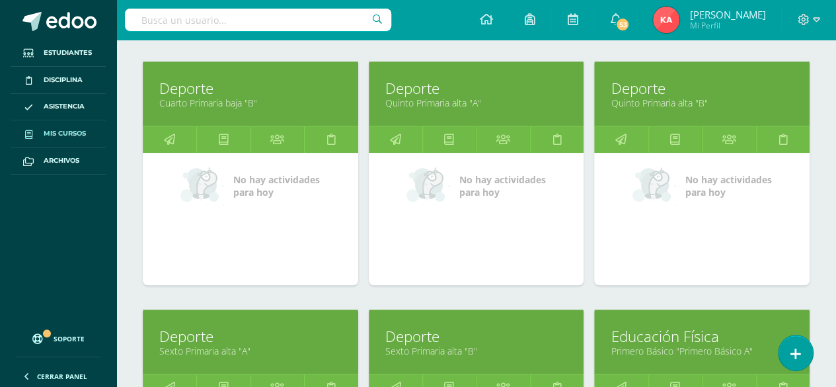
scroll to position [419, 0]
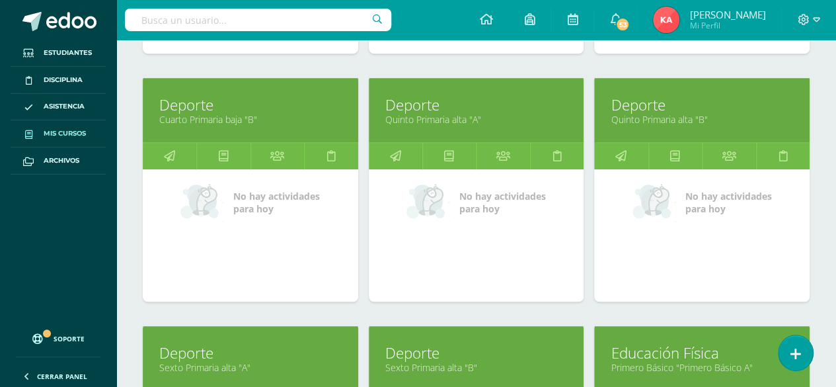
click at [513, 100] on link "Deporte" at bounding box center [476, 105] width 182 height 20
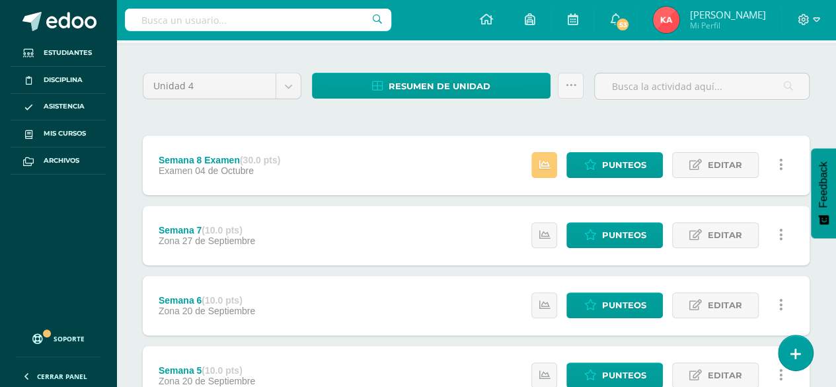
scroll to position [62, 0]
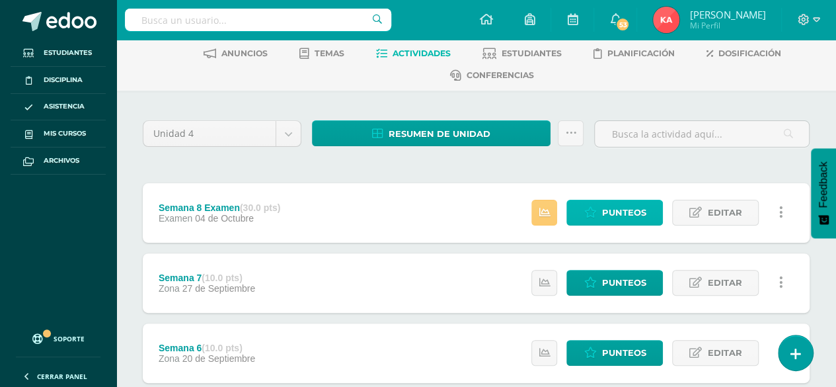
click at [608, 206] on span "Punteos" at bounding box center [623, 212] width 44 height 24
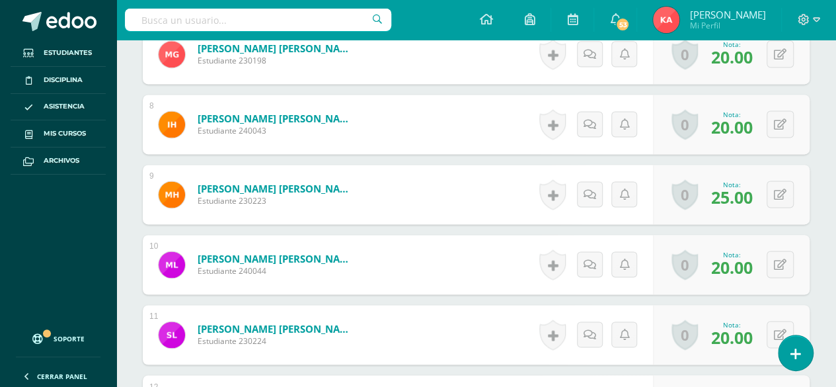
scroll to position [887, 0]
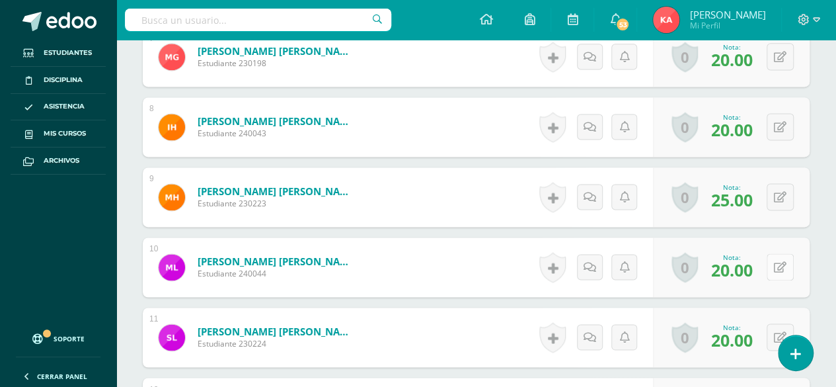
click at [786, 260] on button at bounding box center [780, 266] width 27 height 27
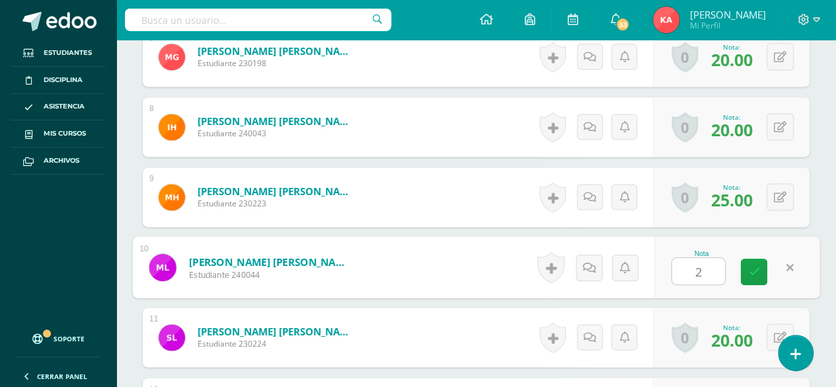
type input "25"
click at [751, 271] on icon at bounding box center [754, 271] width 12 height 11
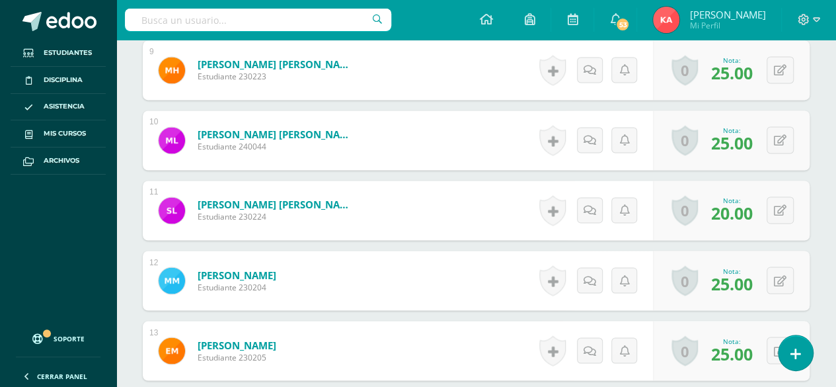
scroll to position [1014, 0]
click at [775, 208] on icon at bounding box center [780, 209] width 13 height 11
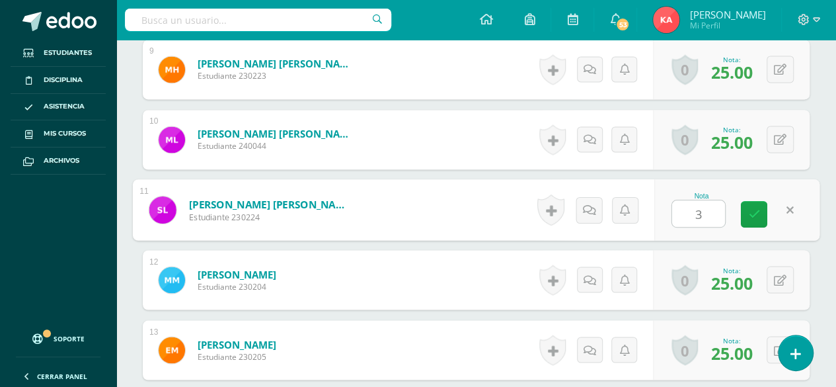
type input "30"
click at [751, 210] on icon at bounding box center [754, 213] width 12 height 11
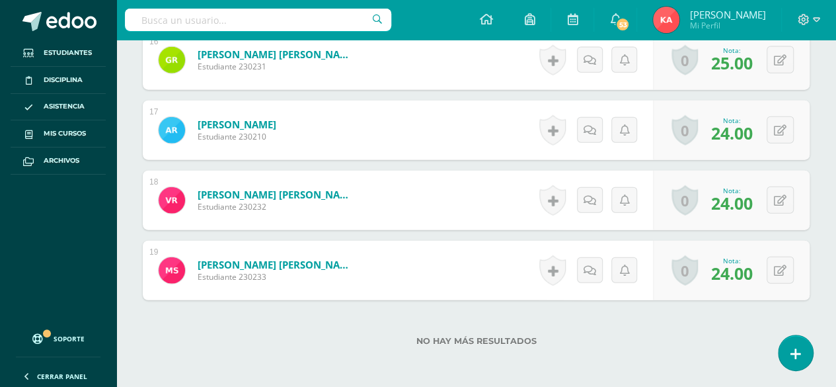
scroll to position [1515, 0]
click at [780, 124] on icon at bounding box center [780, 129] width 13 height 11
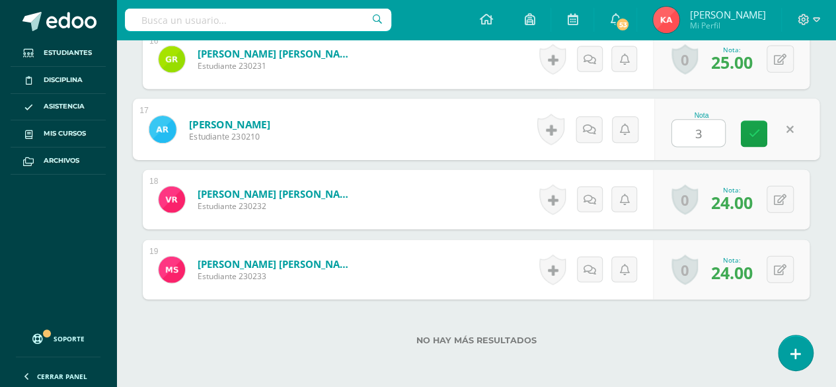
type input "30"
click at [747, 130] on link at bounding box center [754, 134] width 26 height 26
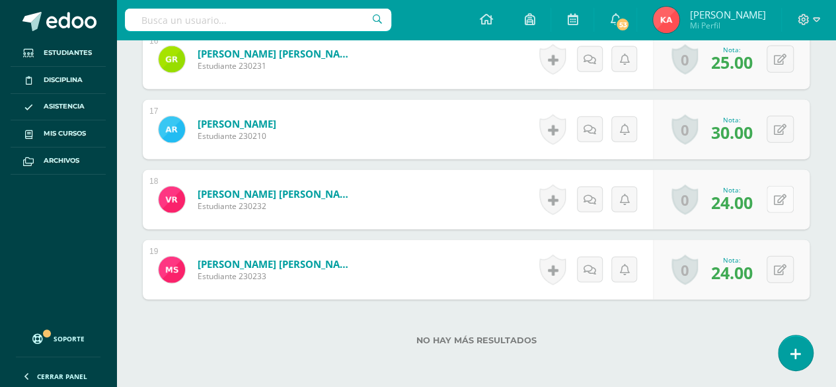
click at [788, 189] on button at bounding box center [780, 199] width 27 height 27
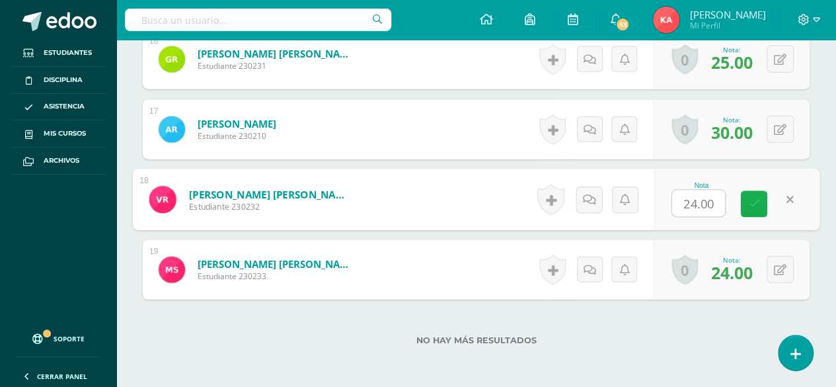
click at [753, 204] on icon at bounding box center [754, 203] width 12 height 11
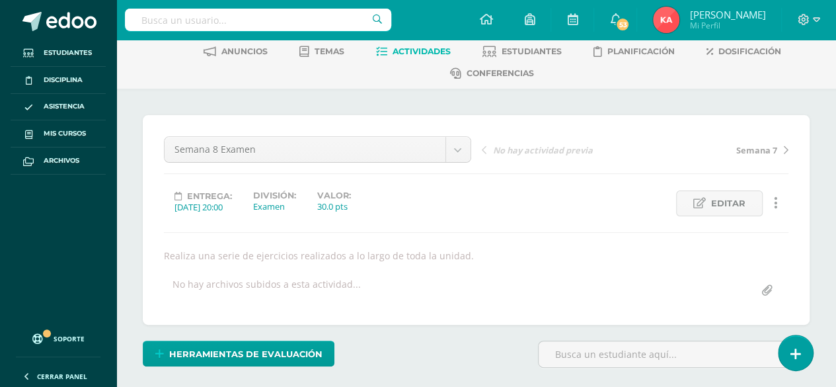
scroll to position [0, 0]
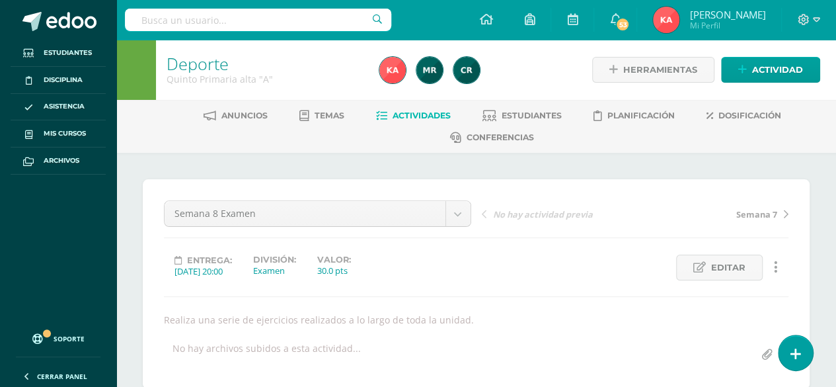
click at [410, 114] on span "Actividades" at bounding box center [422, 115] width 58 height 10
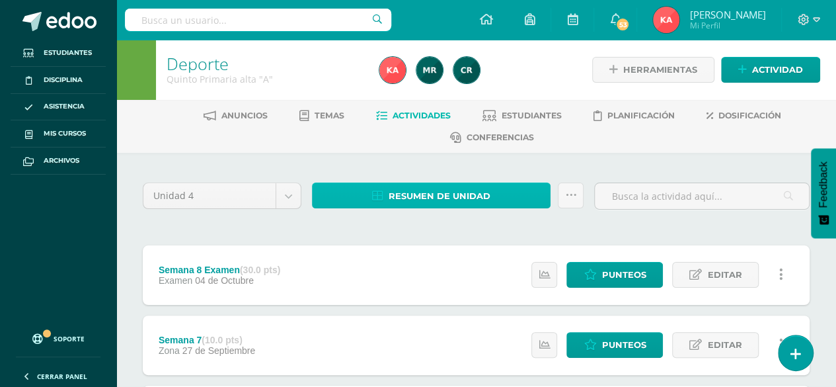
click at [478, 190] on span "Resumen de unidad" at bounding box center [440, 196] width 102 height 24
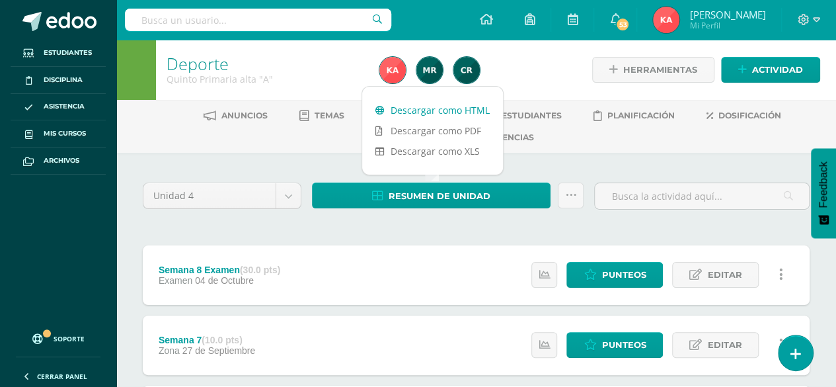
click at [432, 107] on link "Descargar como HTML" at bounding box center [432, 110] width 141 height 20
click at [623, 348] on span "Punteos" at bounding box center [623, 344] width 44 height 24
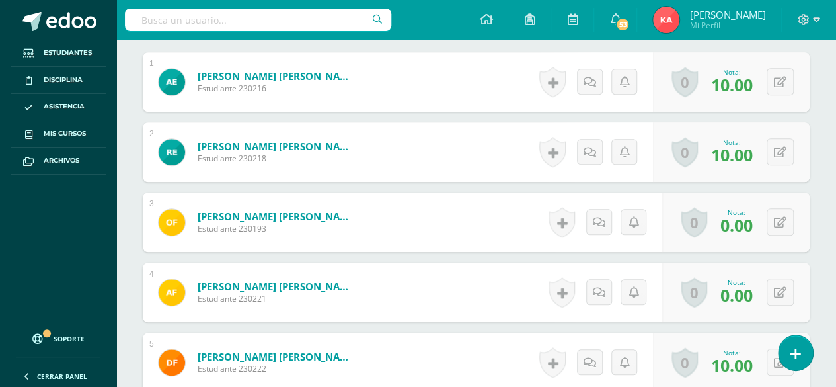
scroll to position [449, 0]
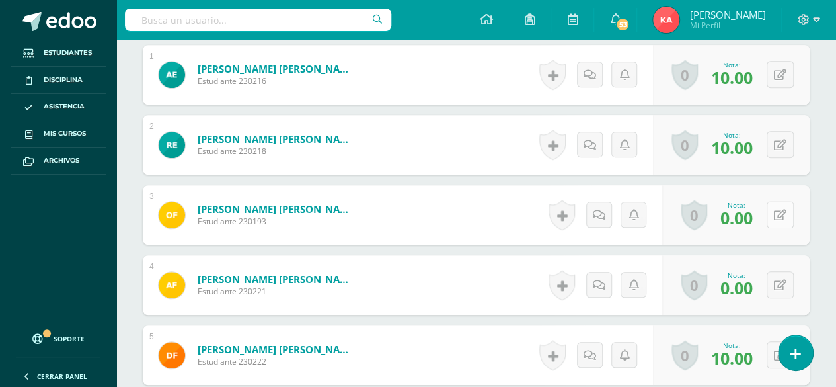
click at [782, 210] on icon at bounding box center [780, 215] width 13 height 11
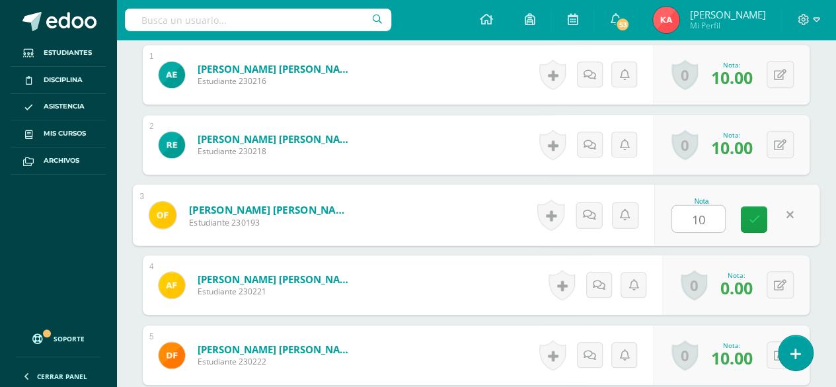
type input "10"
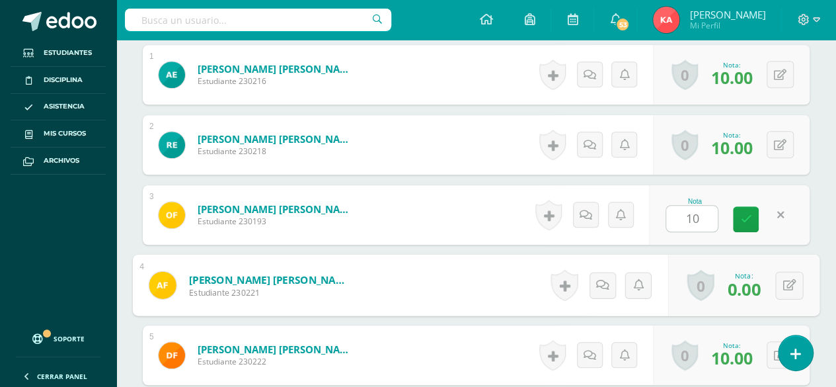
scroll to position [449, 0]
click at [739, 215] on link at bounding box center [746, 219] width 26 height 26
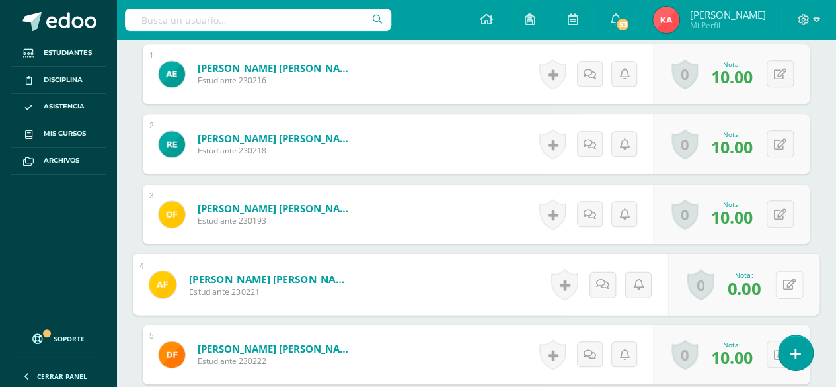
click at [789, 289] on button at bounding box center [789, 284] width 28 height 28
type input "10"
click at [752, 283] on icon at bounding box center [754, 288] width 12 height 11
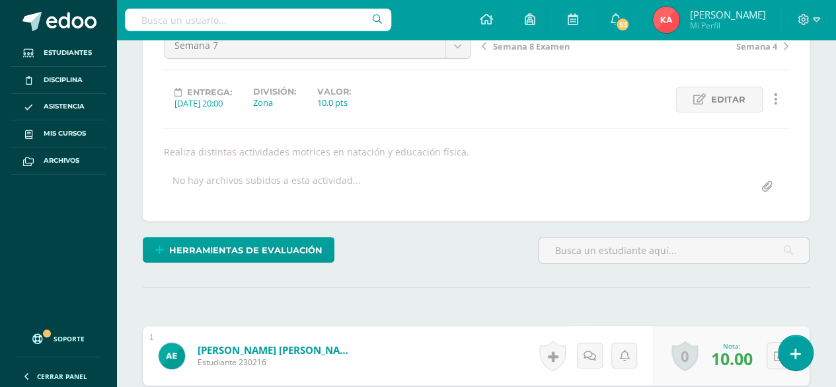
scroll to position [0, 0]
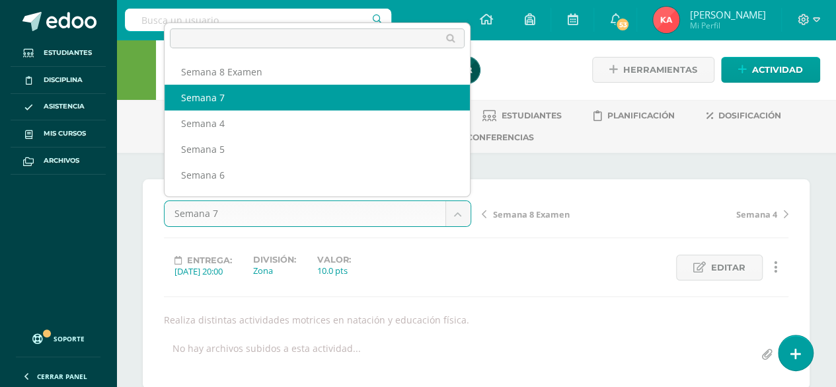
select select "/dashboard/teacher/grade-activity/108599/"
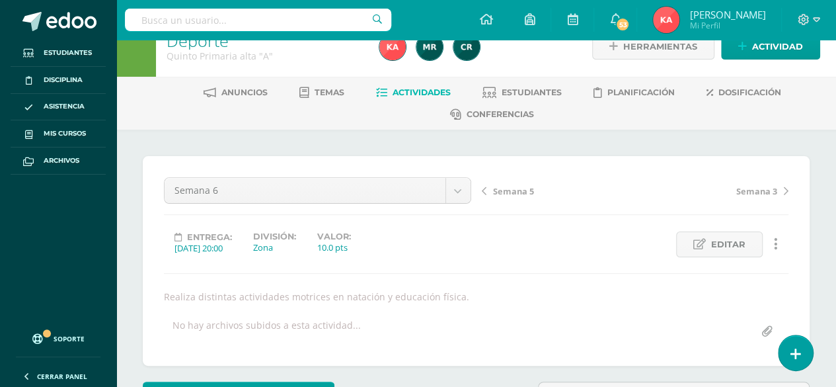
scroll to position [24, 0]
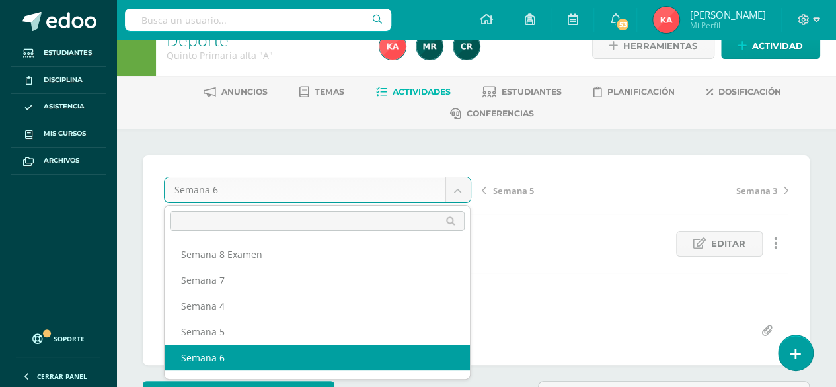
select select "/dashboard/teacher/grade-activity/108598/"
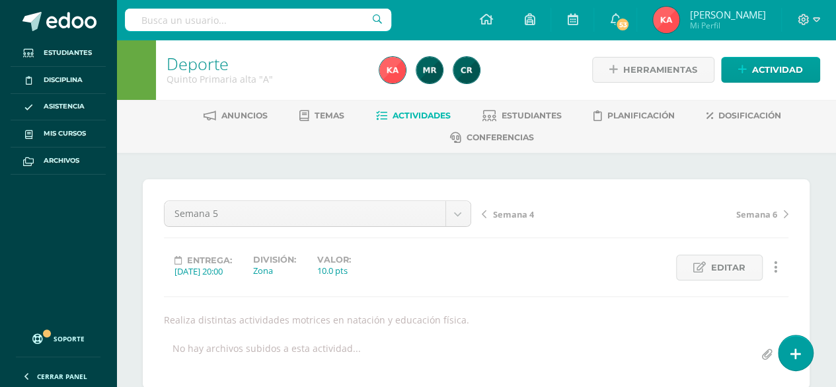
click at [411, 111] on span "Actividades" at bounding box center [422, 115] width 58 height 10
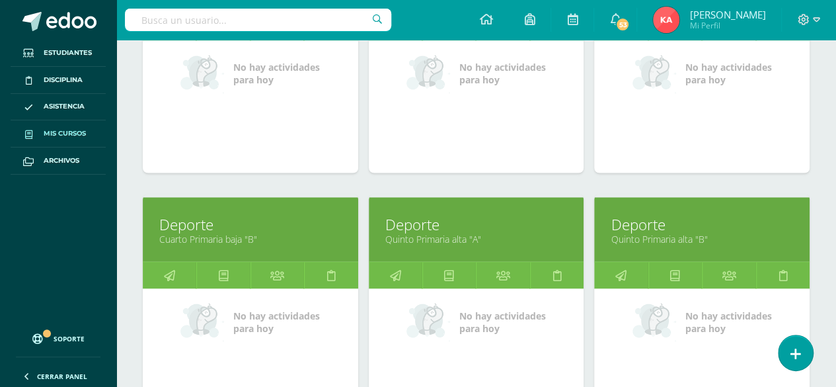
scroll to position [1049, 0]
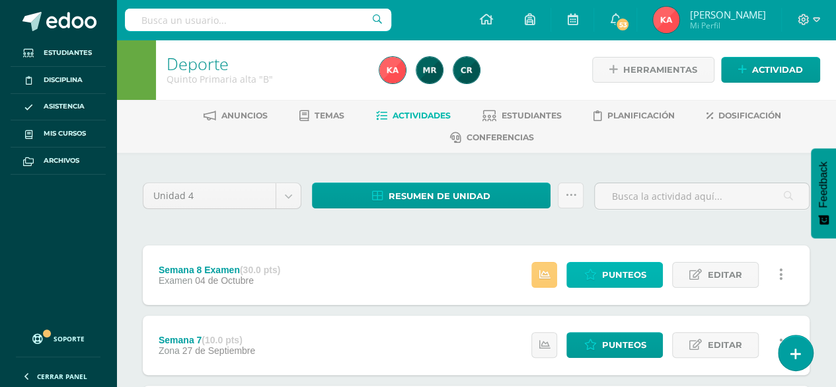
click at [607, 267] on span "Punteos" at bounding box center [623, 274] width 44 height 24
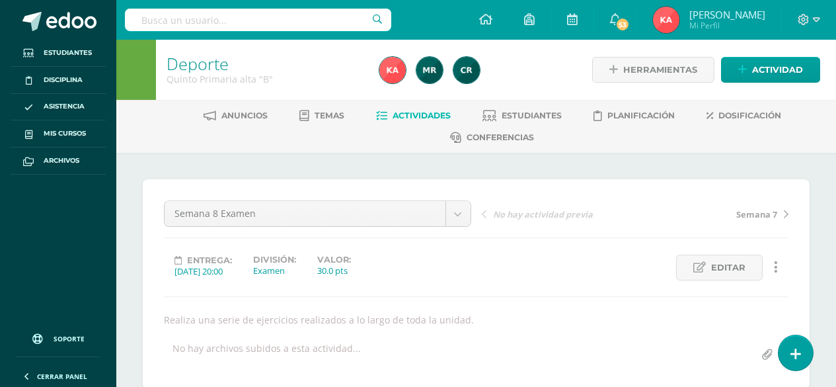
scroll to position [205, 0]
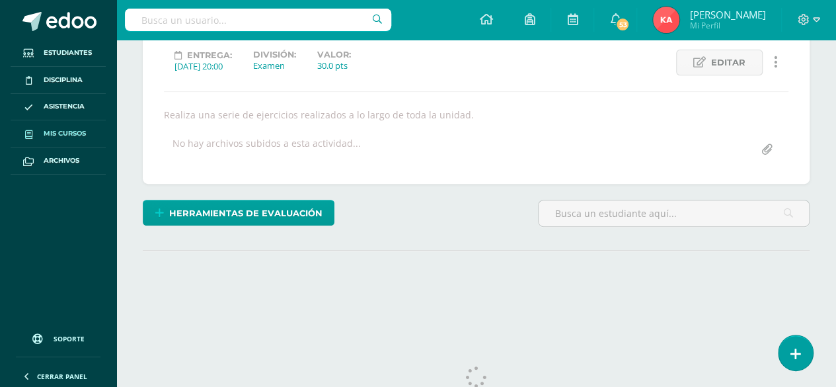
click at [69, 127] on link "Mis cursos" at bounding box center [58, 133] width 95 height 27
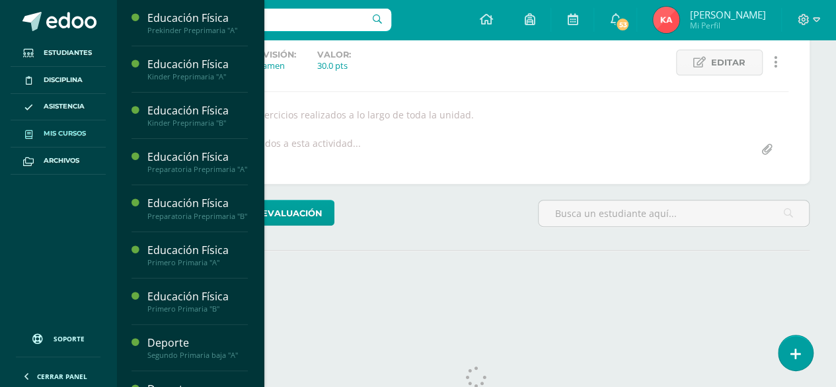
scroll to position [0, 0]
click at [436, 223] on div "Herramientas de evaluación Lista de cotejo Escala de valoración Puntos Extra Su…" at bounding box center [475, 219] width 677 height 38
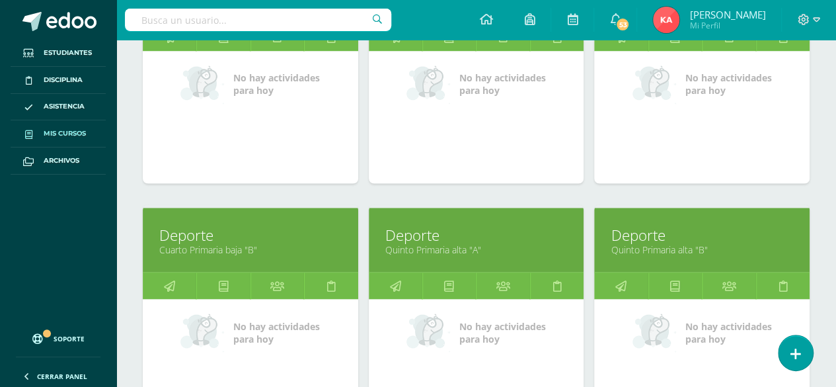
scroll to position [1036, 0]
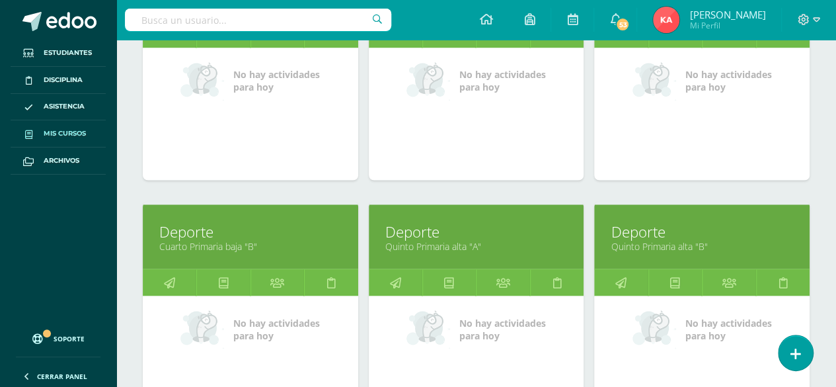
click at [737, 234] on link "Deporte" at bounding box center [702, 231] width 182 height 20
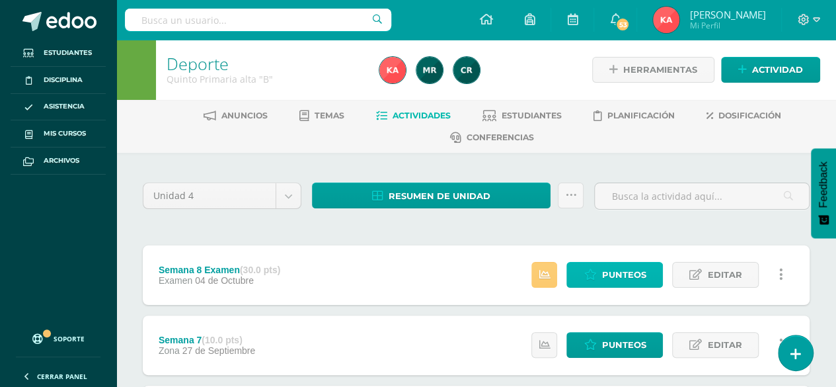
click at [623, 264] on span "Punteos" at bounding box center [623, 274] width 44 height 24
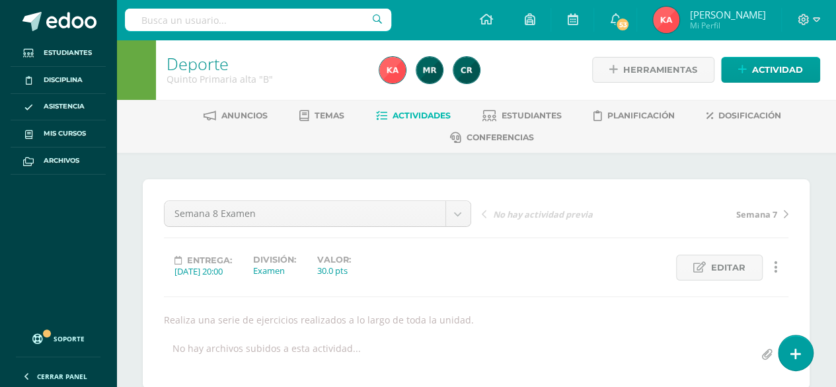
click at [412, 106] on link "Actividades" at bounding box center [413, 115] width 75 height 21
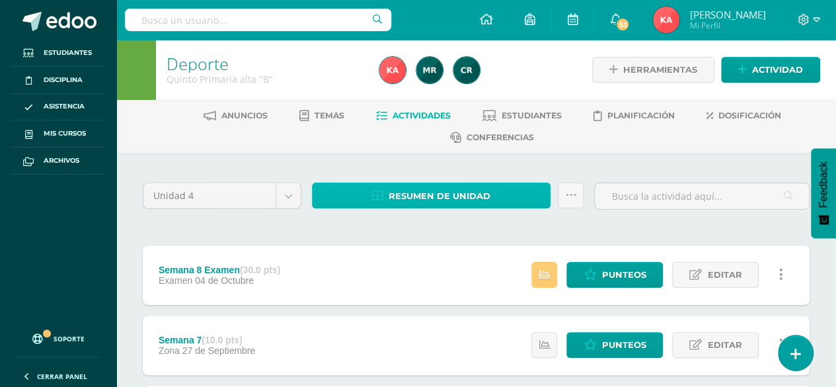
click at [481, 198] on span "Resumen de unidad" at bounding box center [440, 196] width 102 height 24
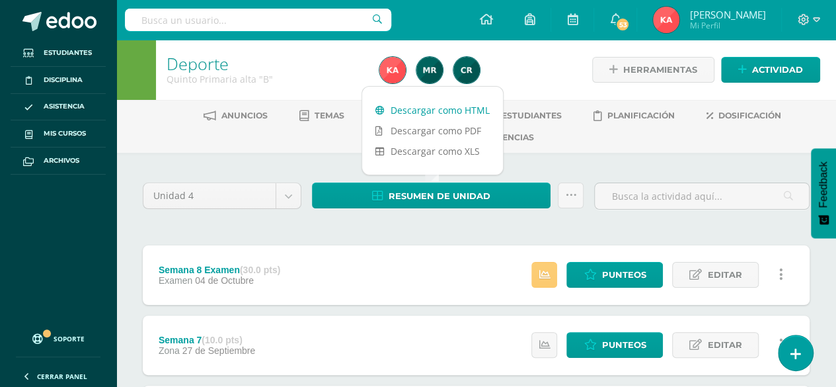
click at [460, 110] on link "Descargar como HTML" at bounding box center [432, 110] width 141 height 20
click at [608, 276] on span "Punteos" at bounding box center [623, 274] width 44 height 24
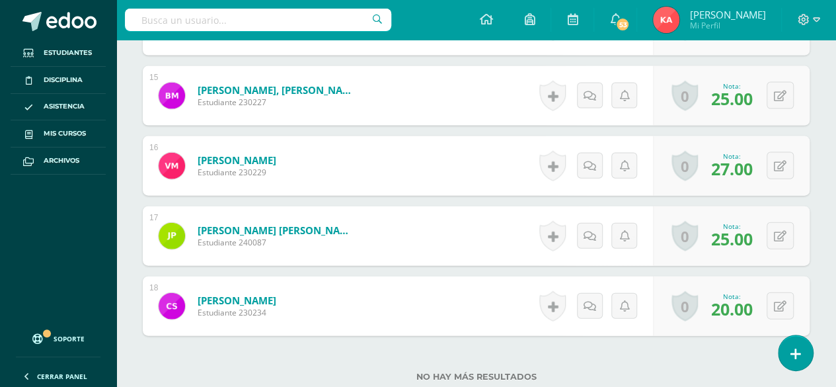
scroll to position [1504, 0]
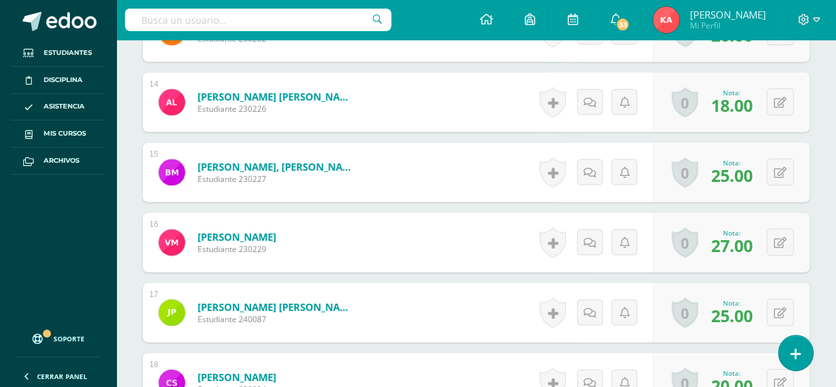
scroll to position [1332, 0]
click at [779, 96] on icon at bounding box center [780, 101] width 13 height 11
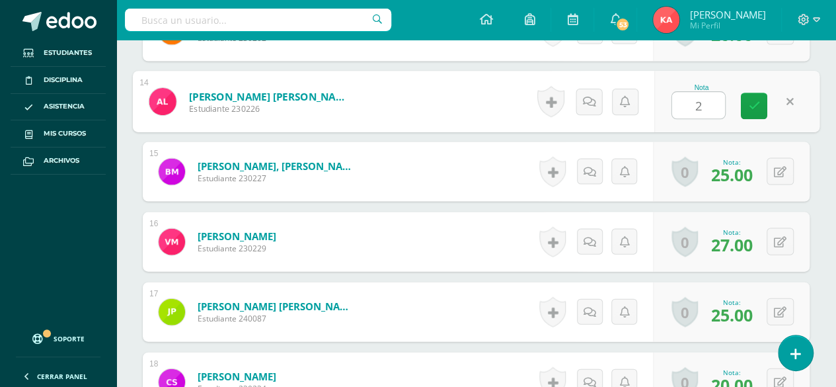
type input "20"
click at [758, 104] on icon at bounding box center [754, 105] width 12 height 11
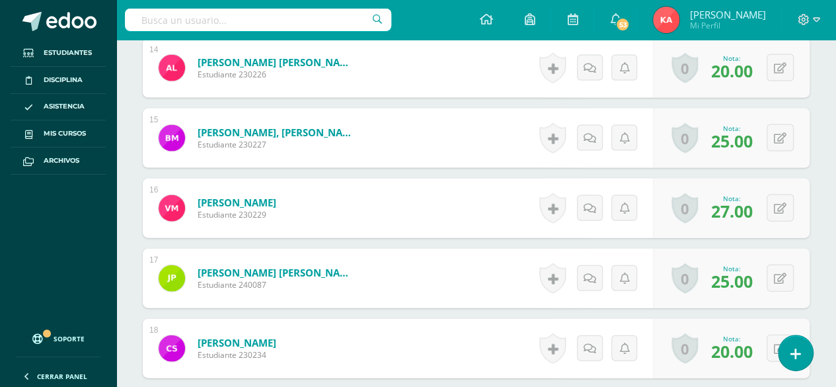
scroll to position [1414, 0]
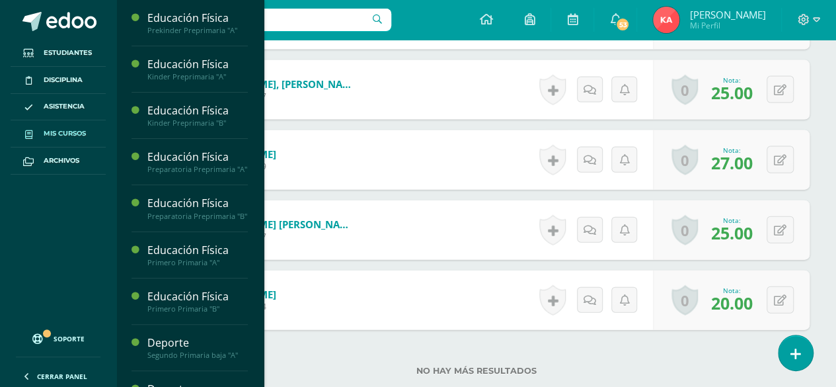
click at [86, 137] on span "Mis cursos" at bounding box center [65, 133] width 42 height 11
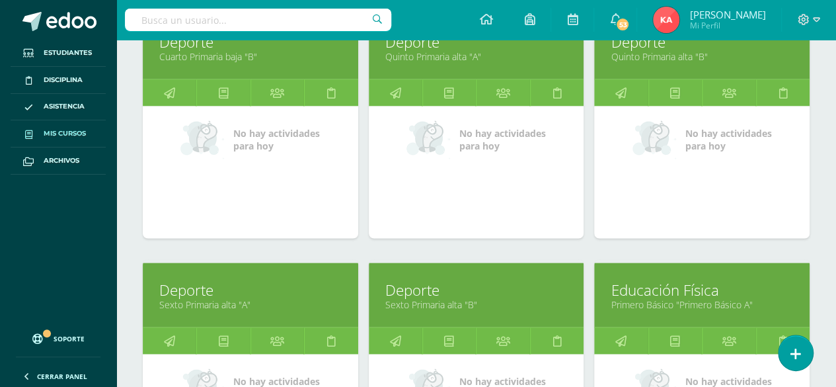
scroll to position [1229, 0]
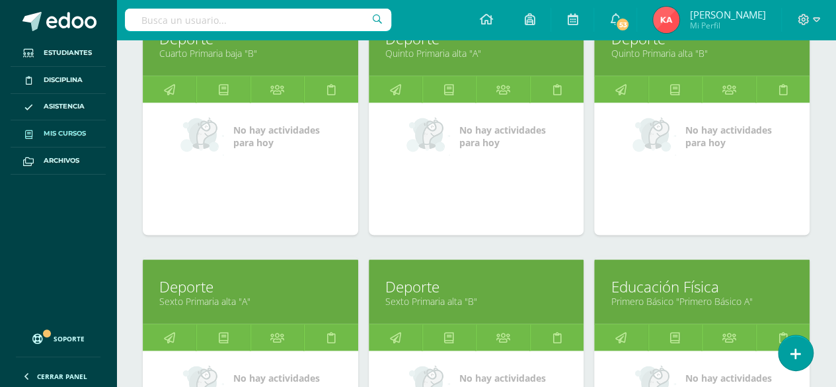
click at [217, 294] on link "Sexto Primaria alta "A"" at bounding box center [250, 300] width 182 height 13
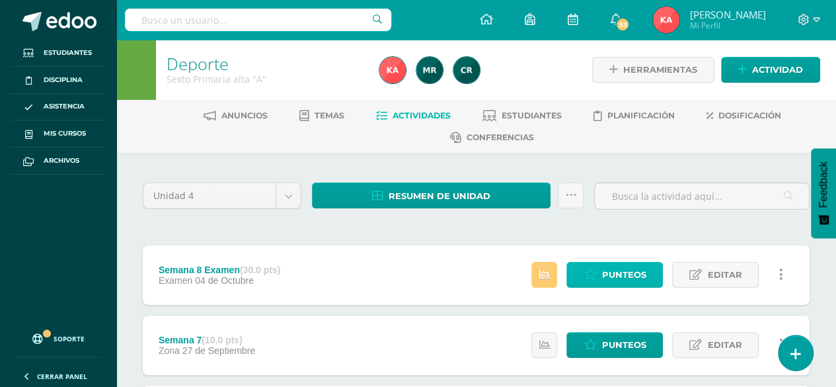
click at [611, 278] on span "Punteos" at bounding box center [623, 274] width 44 height 24
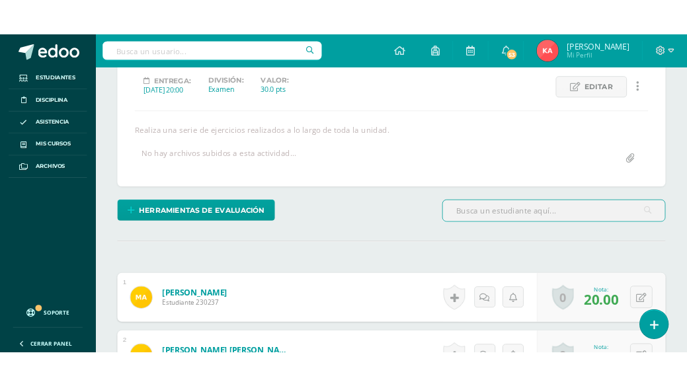
scroll to position [203, 0]
